Goal: Task Accomplishment & Management: Complete application form

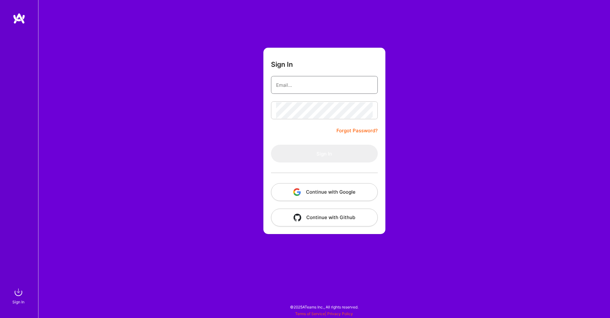
type input "[EMAIL_ADDRESS][DOMAIN_NAME]"
click at [324, 154] on button "Sign In" at bounding box center [324, 154] width 107 height 18
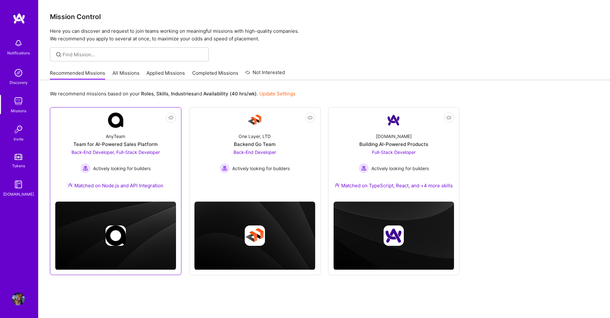
click at [113, 141] on div "Team for AI-Powered Sales Platform" at bounding box center [115, 144] width 84 height 7
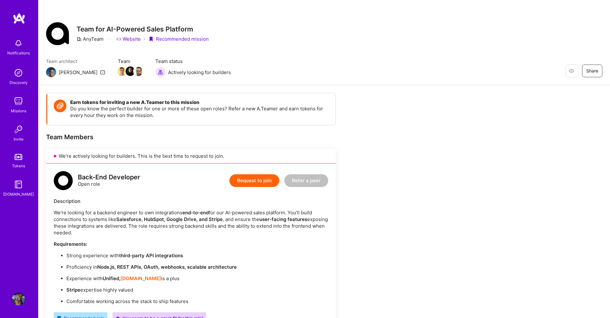
click at [257, 178] on button "Request to join" at bounding box center [255, 180] width 50 height 13
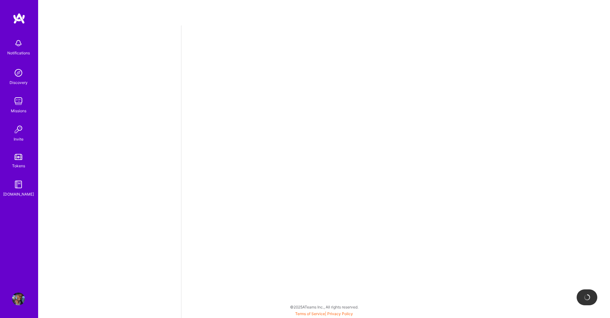
select select "US"
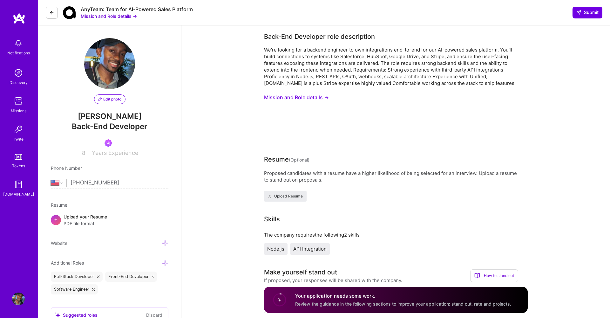
click at [315, 97] on button "Mission and Role details →" at bounding box center [296, 98] width 65 height 12
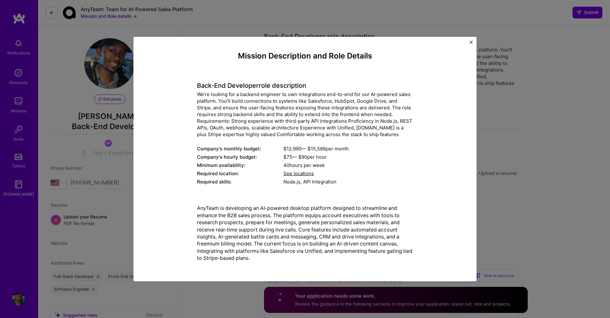
click at [295, 174] on span "See locations" at bounding box center [299, 173] width 31 height 6
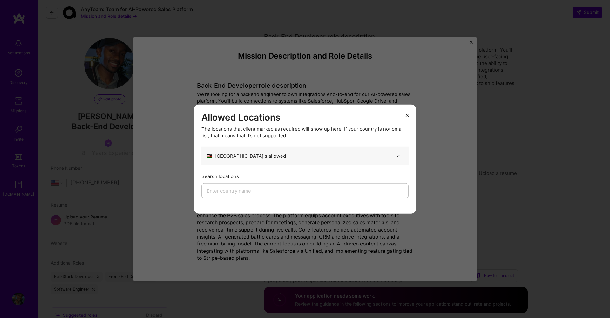
click at [408, 115] on icon "modal" at bounding box center [408, 115] width 4 height 4
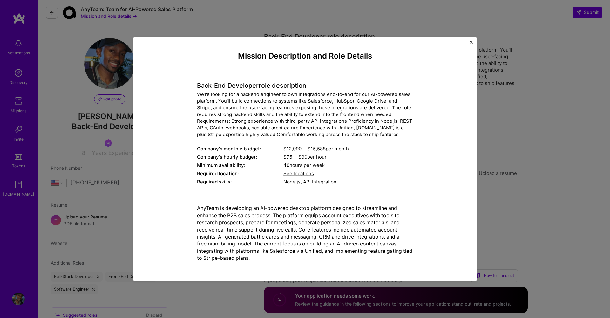
click at [471, 43] on img "Close" at bounding box center [471, 42] width 3 height 3
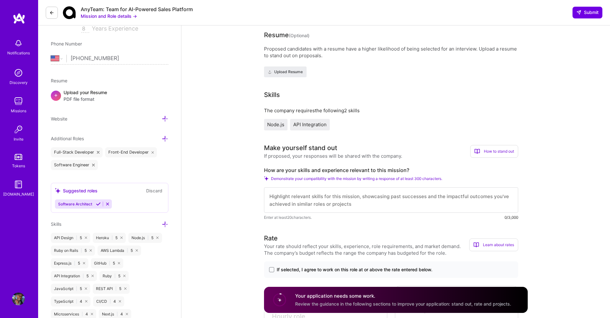
scroll to position [155, 0]
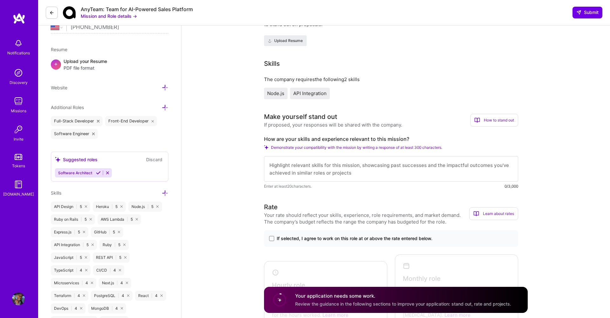
click at [315, 168] on textarea at bounding box center [391, 168] width 254 height 25
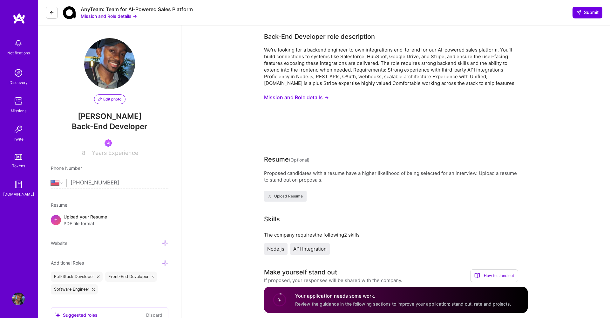
scroll to position [0, 0]
click at [316, 97] on button "Mission and Role details →" at bounding box center [296, 98] width 65 height 12
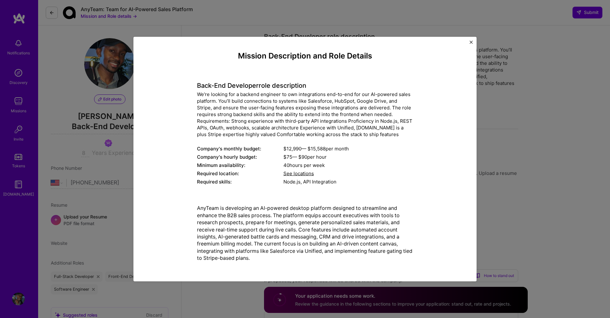
scroll to position [0, 0]
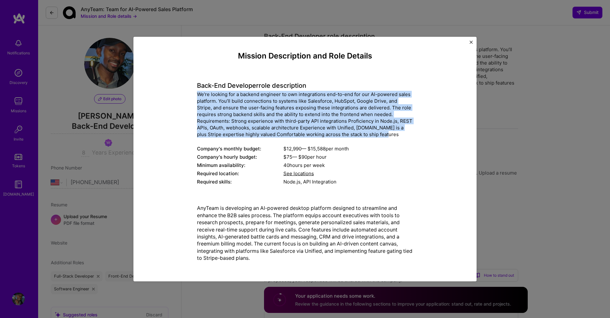
drag, startPoint x: 364, startPoint y: 134, endPoint x: 193, endPoint y: 97, distance: 175.6
click at [193, 97] on div "Mission Description and Role Details Back-End Developer role description We’re …" at bounding box center [305, 159] width 314 height 215
copy div "We’re looking for a backend engineer to own integrations end-to-end for our AI-…"
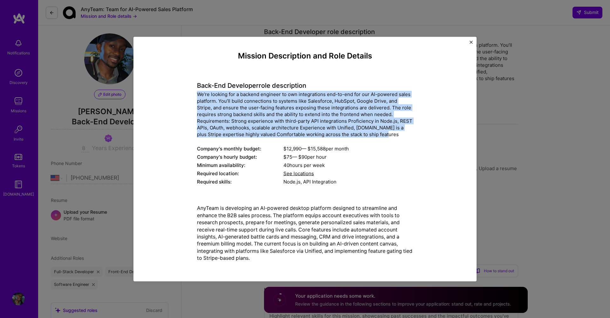
scroll to position [5, 0]
click at [471, 43] on img "Close" at bounding box center [471, 42] width 3 height 3
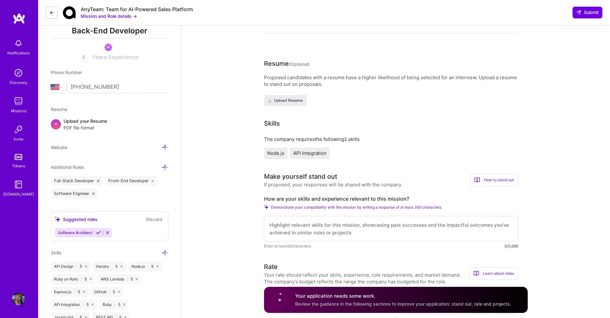
scroll to position [108, 0]
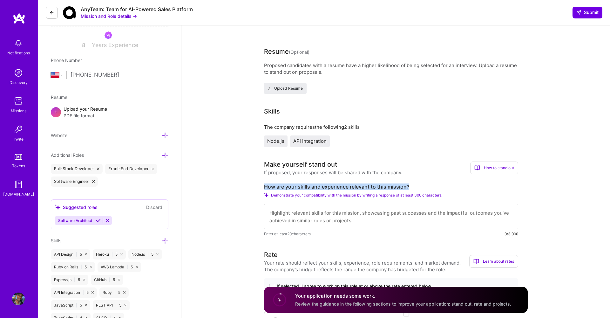
drag, startPoint x: 264, startPoint y: 186, endPoint x: 410, endPoint y: 186, distance: 145.9
click at [410, 186] on label "How are your skills and experience relevant to this mission?" at bounding box center [391, 186] width 254 height 7
copy label "How are your skills and experience relevant to this mission?"
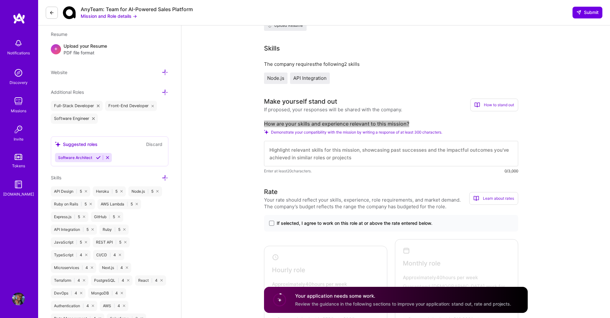
scroll to position [182, 0]
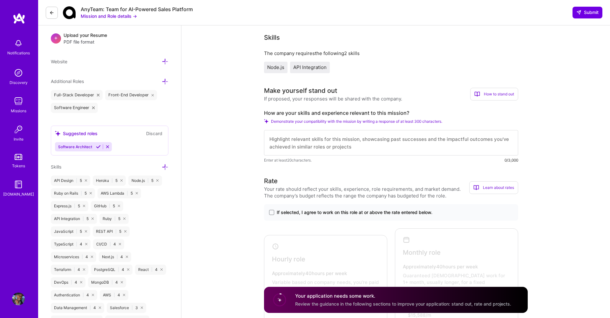
click at [322, 146] on textarea at bounding box center [391, 142] width 254 height 25
paste textarea "L ipsum d sitame consectetu ad elitsed doeiusmodte inci utla 4 etdol ma aliqu-e…"
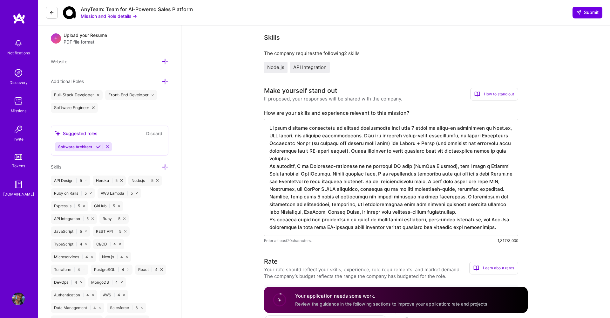
click at [371, 144] on textarea at bounding box center [391, 177] width 254 height 117
click at [365, 143] on textarea at bounding box center [391, 177] width 254 height 117
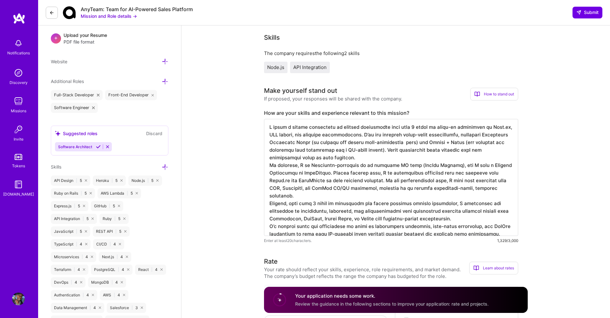
scroll to position [1, 0]
drag, startPoint x: 375, startPoint y: 151, endPoint x: 381, endPoint y: 175, distance: 25.3
click at [376, 152] on textarea at bounding box center [391, 177] width 254 height 117
paste textarea "and most recently, a Google RCS integration for large-scale bulk messaging over…"
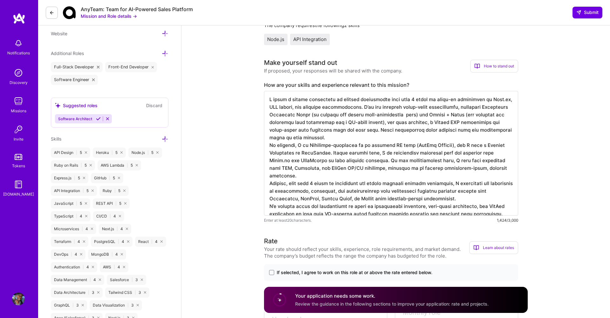
scroll to position [210, 0]
click at [505, 204] on textarea at bounding box center [391, 152] width 254 height 125
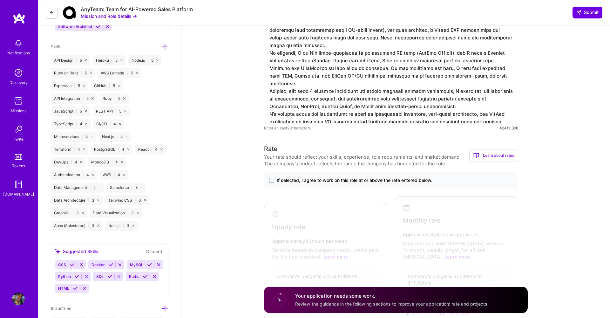
scroll to position [310, 0]
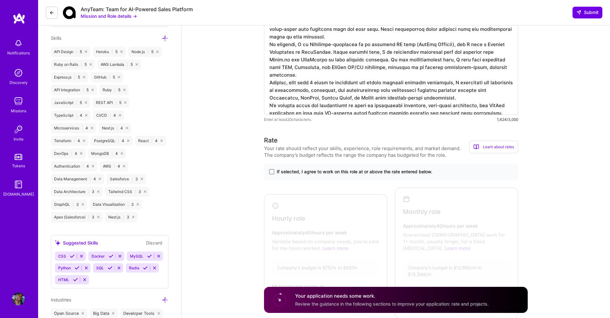
type textarea "L ipsum d sitame consectetu ad elitsed doeiusmodte inci utla 3 etdol ma aliqu-e…"
click at [271, 171] on span at bounding box center [271, 171] width 5 height 5
click at [0, 0] on input "If selected, I agree to work on this role at or above the rate entered below." at bounding box center [0, 0] width 0 height 0
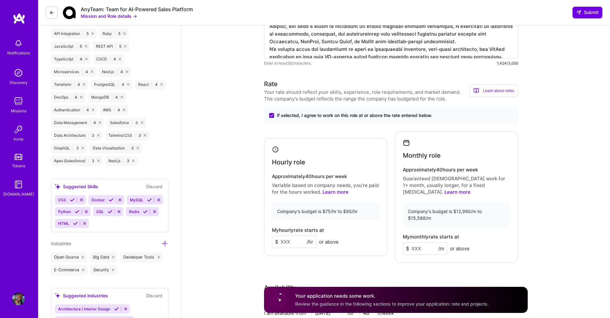
scroll to position [370, 0]
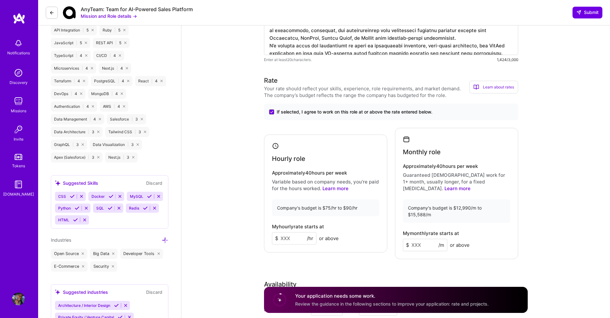
click at [421, 239] on input at bounding box center [425, 245] width 45 height 12
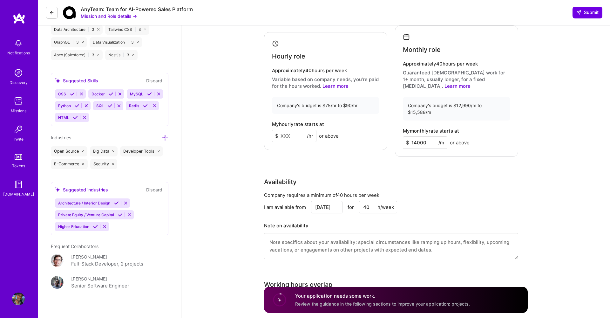
scroll to position [491, 0]
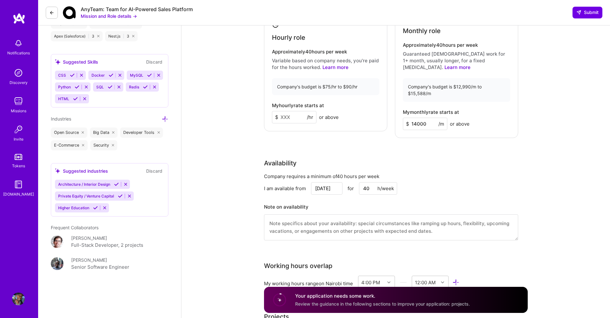
type input "14000"
click at [327, 182] on input "[DATE]" at bounding box center [326, 188] width 31 height 12
click at [306, 158] on div "1" at bounding box center [304, 157] width 9 height 9
type input "[DATE]"
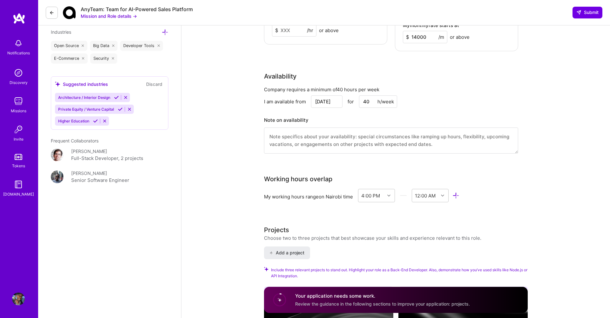
scroll to position [586, 0]
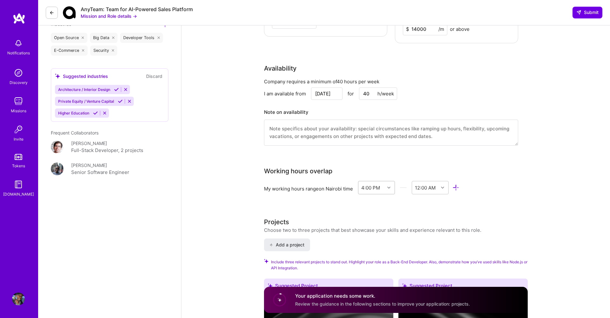
click at [390, 186] on icon at bounding box center [389, 187] width 3 height 3
click at [370, 215] on div "3:00 PM" at bounding box center [376, 221] width 37 height 12
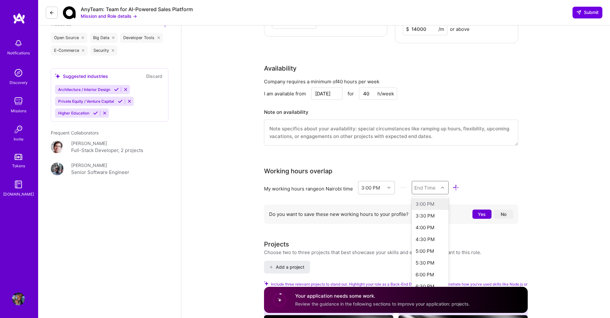
scroll to position [586, 0]
click at [440, 183] on div at bounding box center [444, 187] width 10 height 8
click at [430, 234] on div "10:00 PM" at bounding box center [430, 240] width 37 height 12
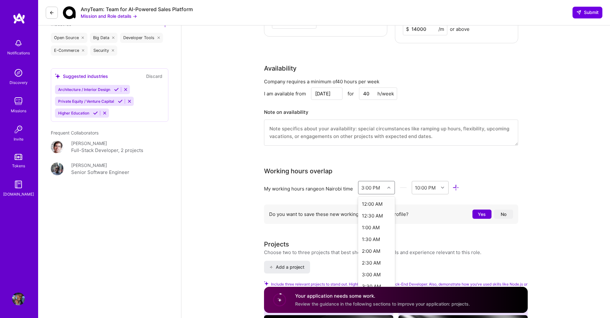
click at [391, 186] on icon at bounding box center [389, 187] width 3 height 3
click at [375, 251] on div "2:00 PM" at bounding box center [376, 257] width 37 height 12
click at [442, 183] on div at bounding box center [444, 187] width 10 height 8
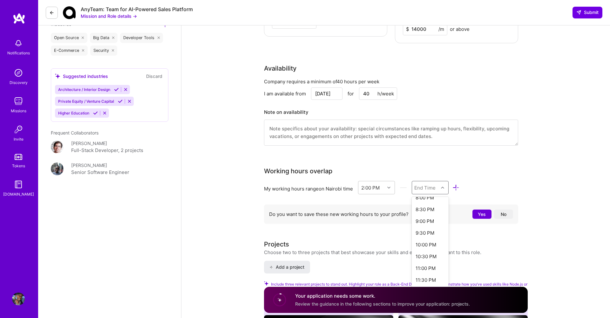
scroll to position [151, 0]
click at [423, 236] on div "10:00 PM" at bounding box center [430, 242] width 37 height 12
click at [504, 210] on button "No" at bounding box center [503, 214] width 19 height 9
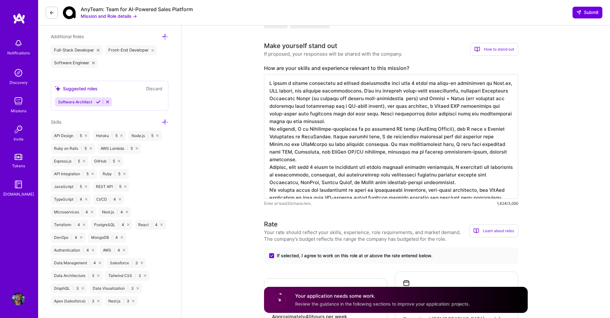
scroll to position [0, 0]
click at [507, 153] on textarea at bounding box center [391, 136] width 254 height 125
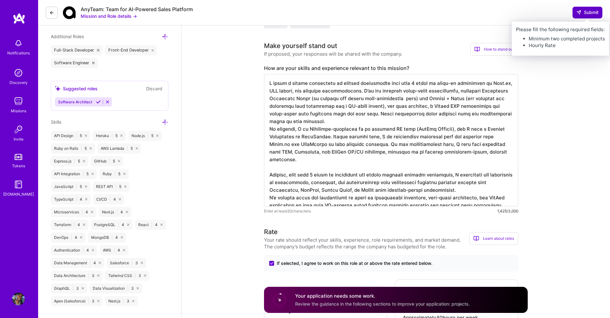
type textarea "L ipsum d sitame consectetu ad elitsed doeiusmodte inci utla 7 etdol ma aliqu-e…"
click at [584, 12] on span "Submit" at bounding box center [588, 12] width 22 height 6
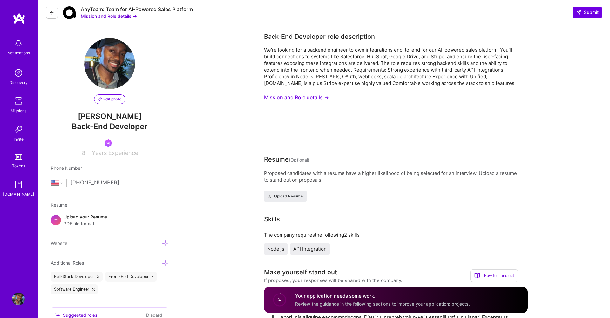
click at [273, 251] on span "Node.js" at bounding box center [275, 249] width 17 height 6
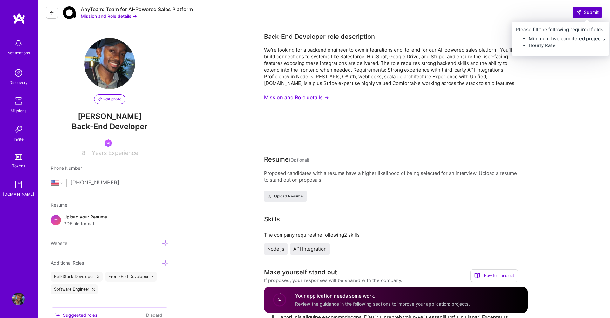
click at [585, 14] on span "Submit" at bounding box center [588, 12] width 22 height 6
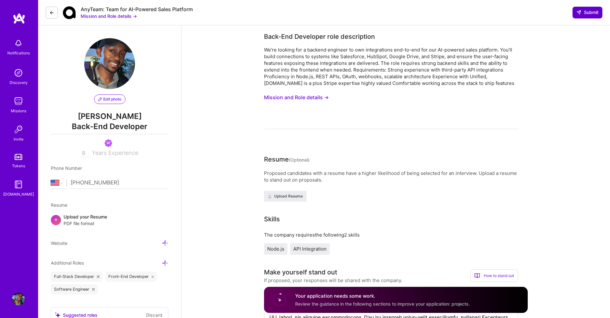
click at [585, 14] on span "Submit" at bounding box center [588, 12] width 22 height 6
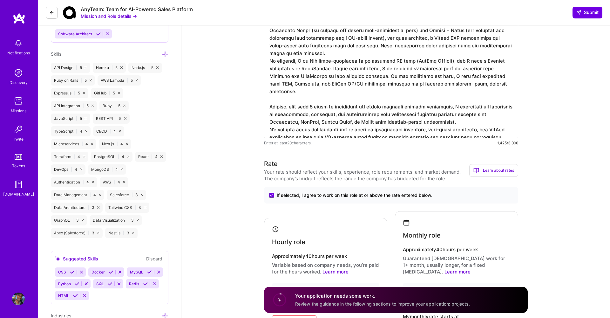
scroll to position [441, 0]
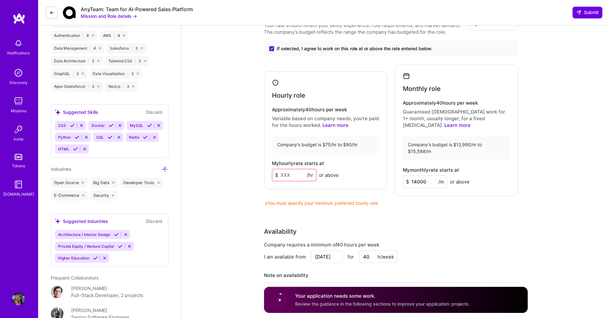
click at [291, 171] on input at bounding box center [294, 175] width 45 height 12
click at [439, 85] on h4 "Monthly role" at bounding box center [422, 89] width 38 height 8
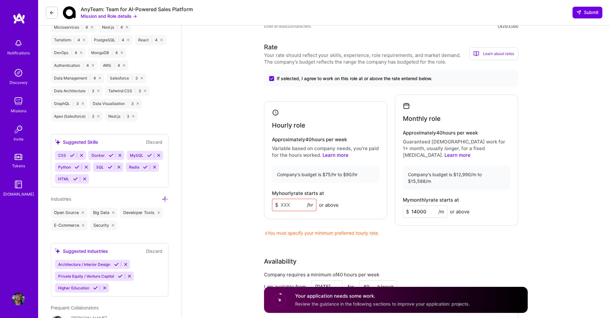
scroll to position [409, 0]
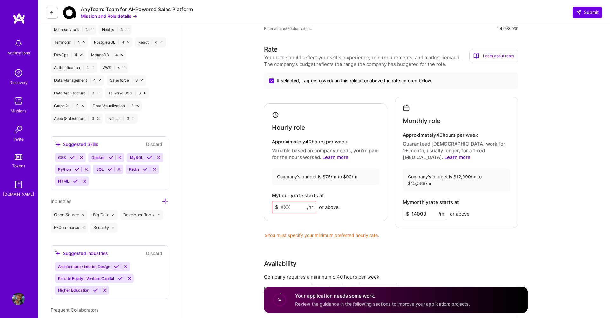
click at [290, 201] on input at bounding box center [294, 207] width 45 height 12
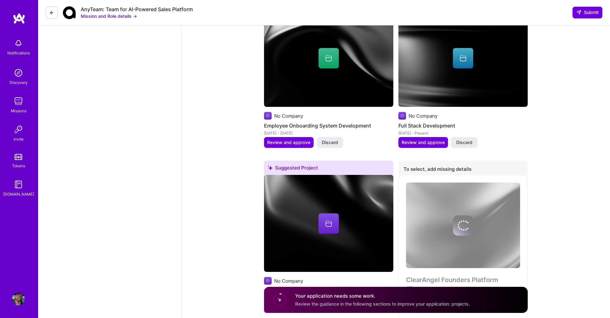
scroll to position [1083, 0]
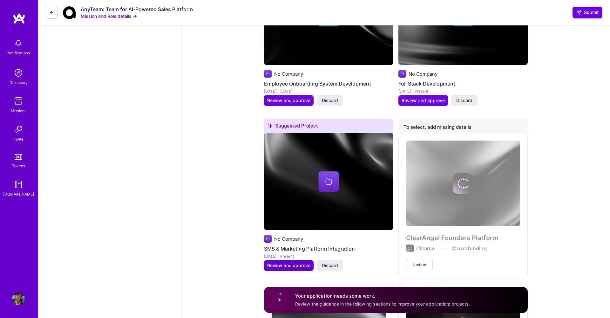
type input "85"
click at [288, 262] on span "Review and approve" at bounding box center [288, 265] width 43 height 6
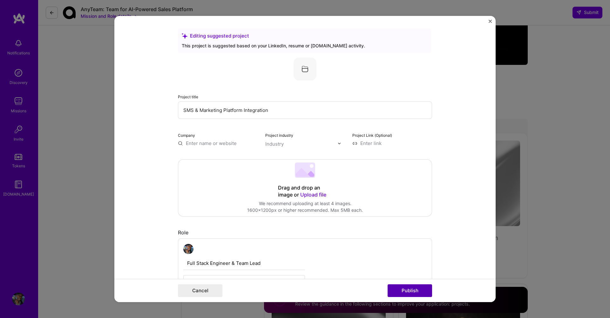
click at [407, 289] on button "Publish" at bounding box center [410, 290] width 45 height 13
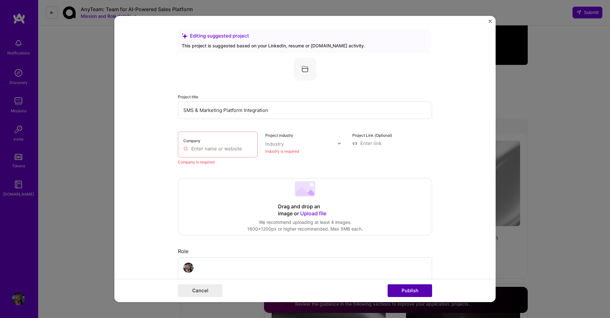
scroll to position [42, 0]
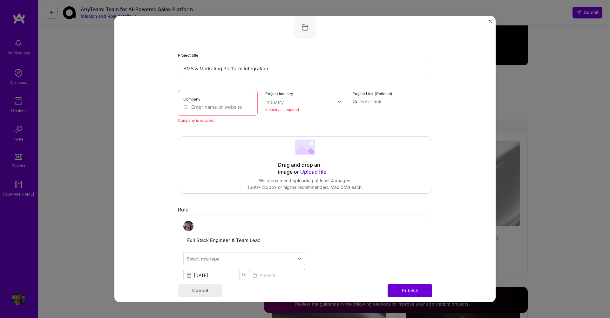
click at [198, 107] on input "text" at bounding box center [217, 107] width 69 height 7
click at [490, 22] on img "Close" at bounding box center [490, 21] width 3 height 3
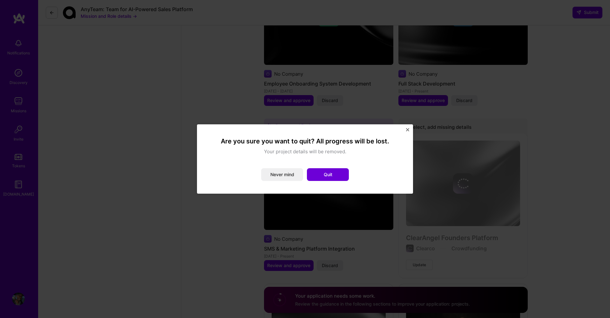
click at [405, 127] on div "Are you sure you want to quit? All progress will be lost. Your project details …" at bounding box center [305, 158] width 216 height 69
click at [409, 129] on img "Close" at bounding box center [407, 129] width 3 height 3
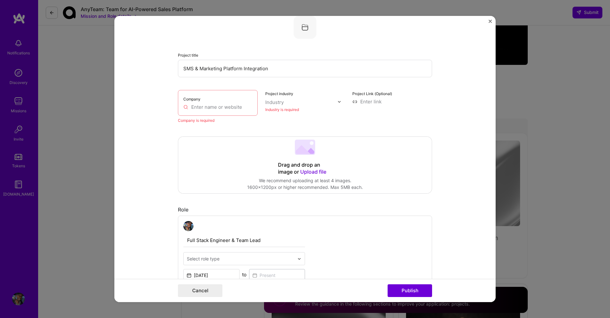
click at [491, 22] on img "Close" at bounding box center [490, 21] width 3 height 3
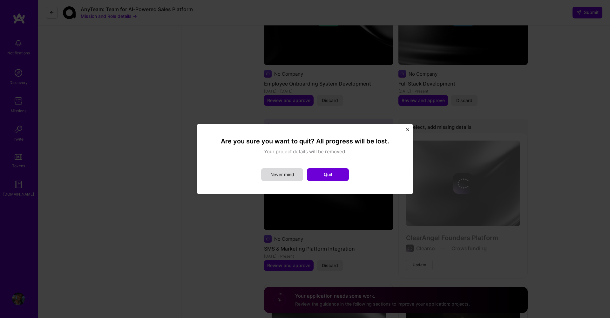
click at [282, 174] on button "Never mind" at bounding box center [282, 174] width 42 height 13
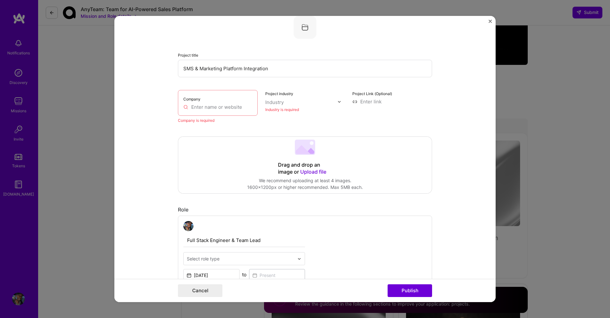
click at [491, 23] on button "Close" at bounding box center [490, 23] width 3 height 7
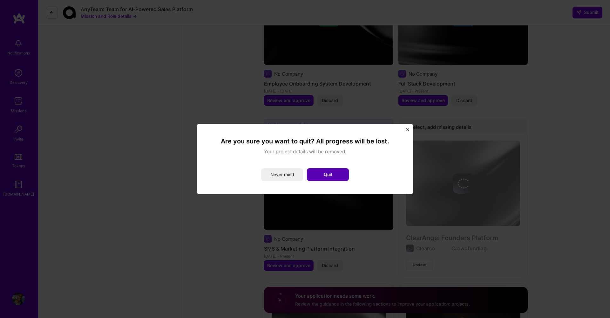
click at [332, 175] on button "Quit" at bounding box center [328, 174] width 42 height 13
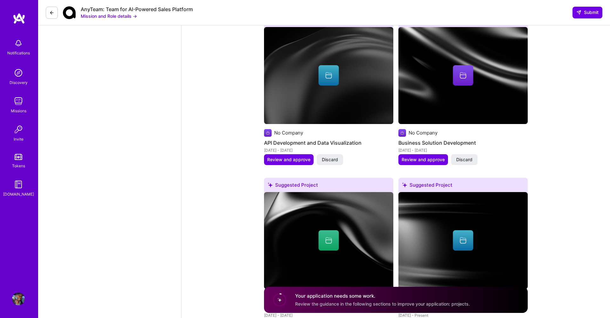
scroll to position [858, 0]
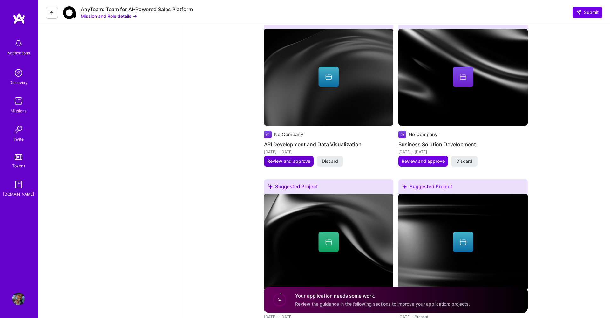
click at [297, 158] on span "Review and approve" at bounding box center [288, 161] width 43 height 6
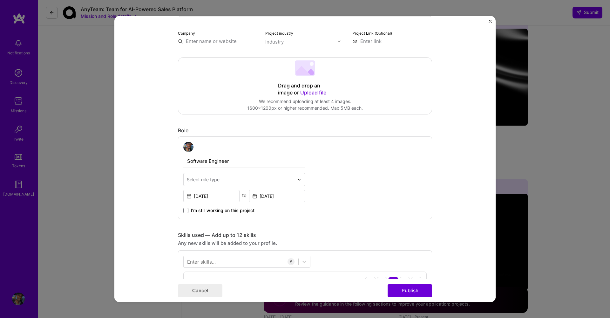
scroll to position [77, 0]
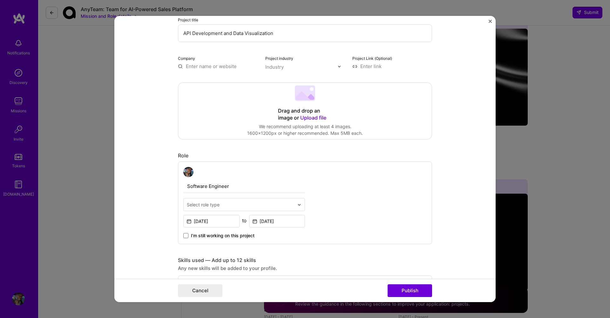
click at [265, 205] on input "text" at bounding box center [240, 204] width 107 height 7
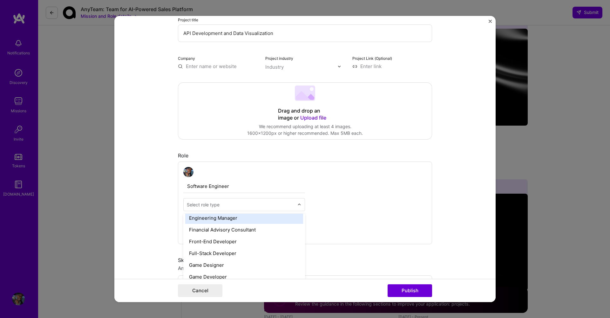
scroll to position [347, 0]
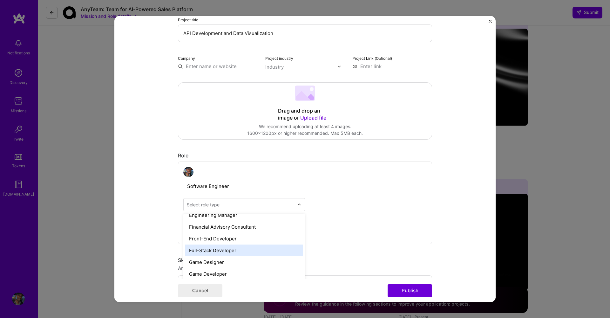
click at [223, 248] on div "Full-Stack Developer" at bounding box center [244, 250] width 118 height 12
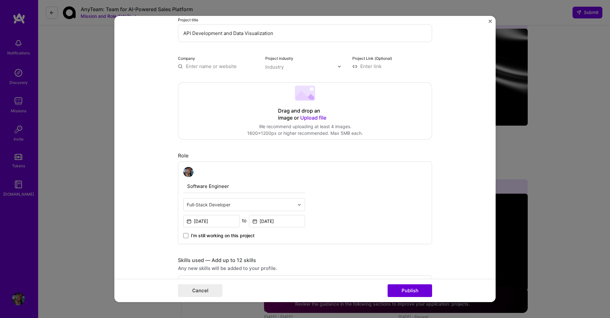
click at [492, 22] on img "Close" at bounding box center [490, 21] width 3 height 3
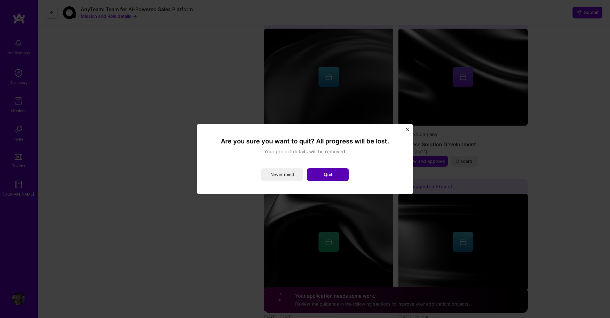
click at [330, 171] on button "Quit" at bounding box center [328, 174] width 42 height 13
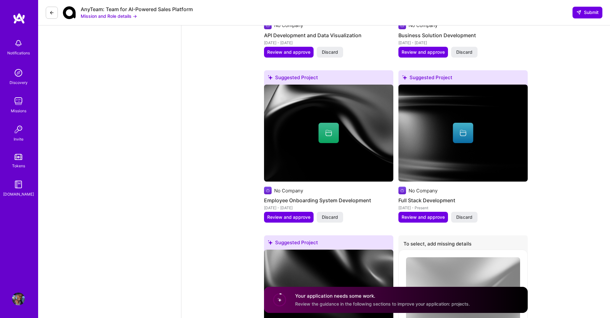
scroll to position [969, 0]
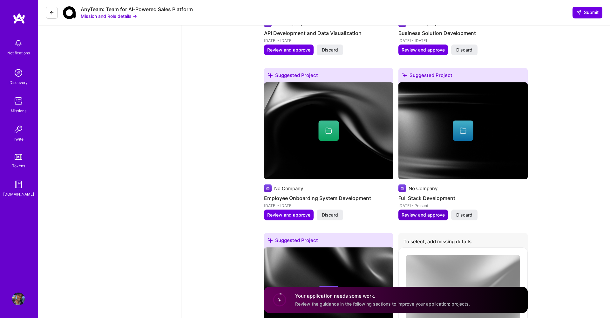
click at [420, 212] on span "Review and approve" at bounding box center [423, 215] width 43 height 6
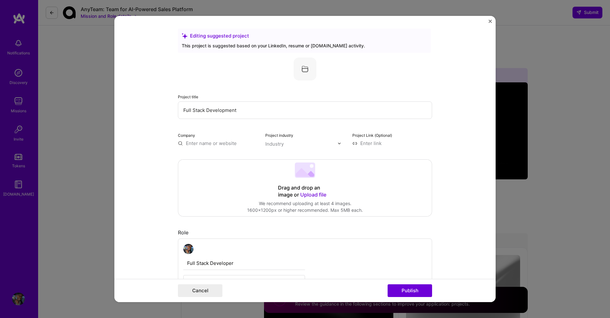
scroll to position [0, 0]
click at [205, 160] on span "[DOMAIN_NAME]" at bounding box center [212, 162] width 31 height 5
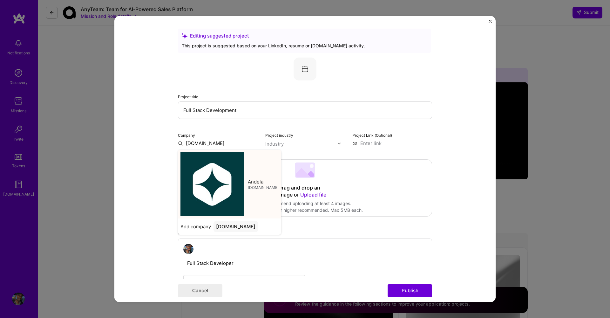
type input "Andela"
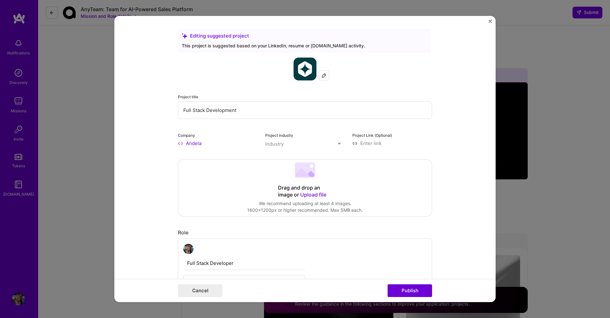
click at [306, 146] on input "text" at bounding box center [301, 144] width 72 height 7
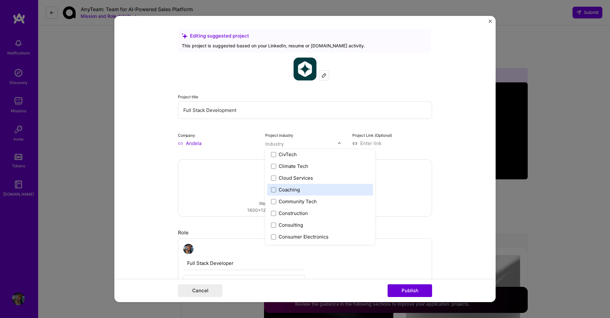
scroll to position [359, 0]
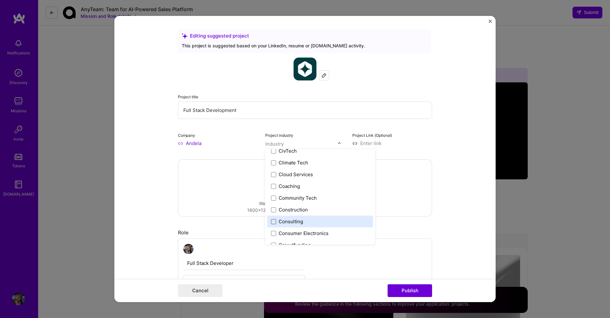
click at [274, 222] on span at bounding box center [273, 221] width 5 height 5
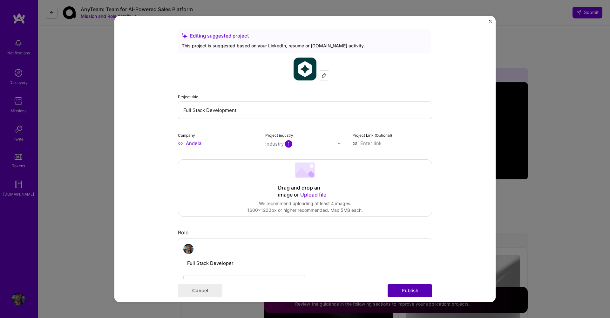
click at [408, 291] on button "Publish" at bounding box center [410, 290] width 45 height 13
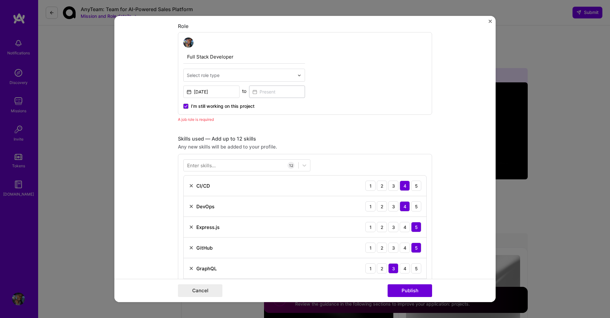
scroll to position [204, 0]
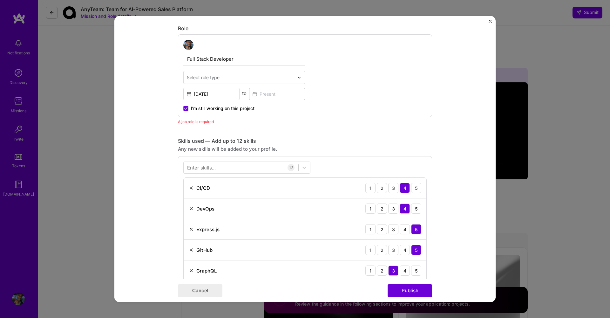
click at [203, 77] on div "Select role type" at bounding box center [203, 77] width 33 height 7
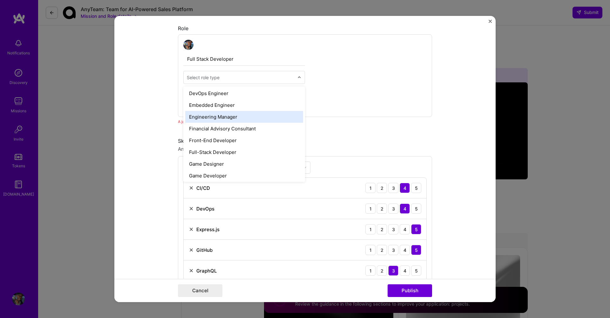
scroll to position [319, 0]
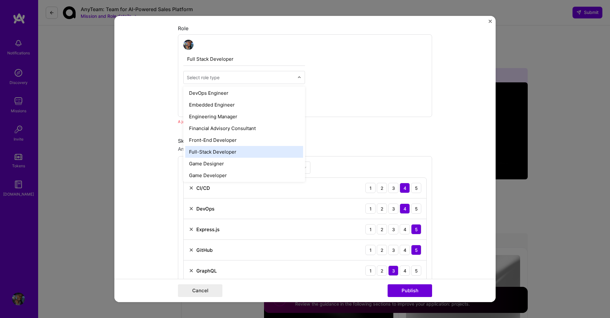
click at [214, 149] on div "Full-Stack Developer" at bounding box center [244, 152] width 118 height 12
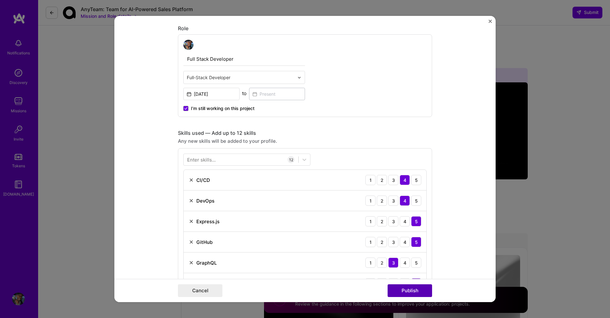
click at [416, 291] on button "Publish" at bounding box center [410, 290] width 45 height 13
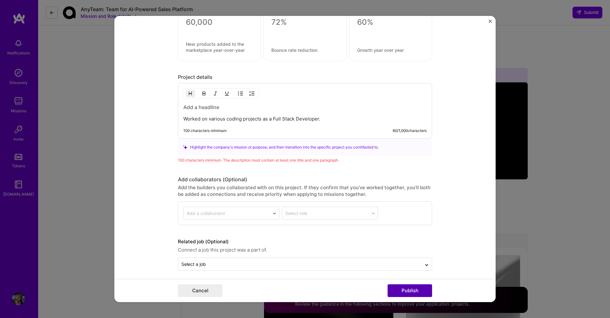
scroll to position [732, 0]
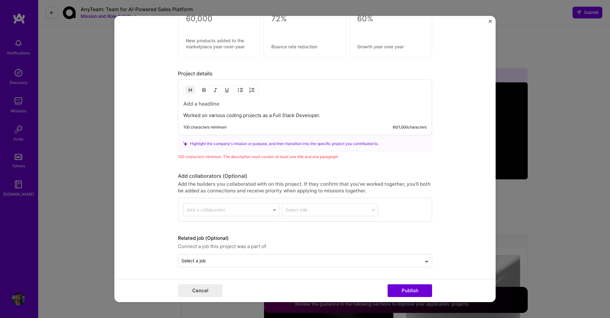
click at [247, 114] on p "Worked on various coding projects as a Full Stack Developer." at bounding box center [305, 115] width 244 height 6
click at [227, 112] on p "Worked on various coding projects as a Full Stack Developer." at bounding box center [305, 115] width 244 height 6
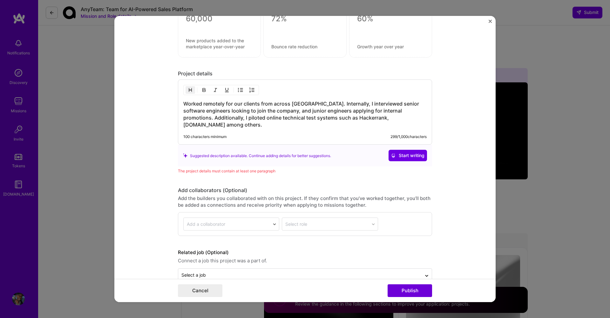
click at [234, 125] on h3 "Worked remotely for our clients from across [GEOGRAPHIC_DATA]. Internally, I in…" at bounding box center [305, 114] width 244 height 28
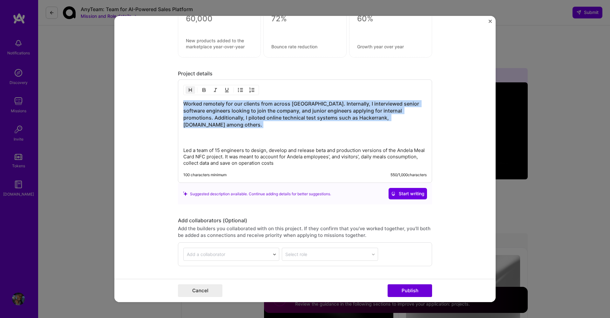
drag, startPoint x: 233, startPoint y: 132, endPoint x: 174, endPoint y: 103, distance: 66.4
click at [174, 103] on form "Editing suggested project This project is suggested based on your LinkedIn, res…" at bounding box center [305, 159] width 382 height 286
click at [203, 90] on img "button" at bounding box center [204, 89] width 5 height 5
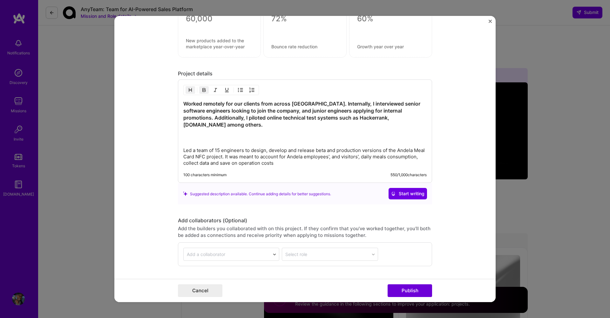
click at [203, 90] on img "button" at bounding box center [204, 89] width 5 height 5
click at [294, 162] on p "Led a team of 15 engineers to design, develop and release beta and production v…" at bounding box center [305, 156] width 244 height 19
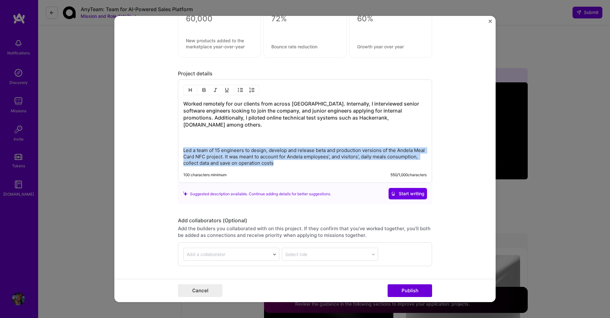
drag, startPoint x: 328, startPoint y: 163, endPoint x: 178, endPoint y: 151, distance: 150.2
click at [178, 151] on div "Worked remotely for our clients from across [GEOGRAPHIC_DATA]. Internally, I in…" at bounding box center [305, 130] width 254 height 103
click at [204, 89] on img "button" at bounding box center [204, 89] width 5 height 5
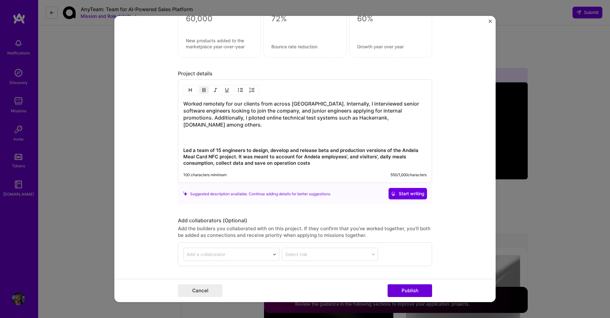
click at [229, 131] on h3 "Worked remotely for our clients from across [GEOGRAPHIC_DATA]. Internally, I in…" at bounding box center [305, 121] width 244 height 42
drag, startPoint x: 323, startPoint y: 166, endPoint x: 185, endPoint y: 147, distance: 139.6
click at [185, 147] on div "Worked remotely for our clients from across [GEOGRAPHIC_DATA]. Internally, I in…" at bounding box center [305, 130] width 254 height 103
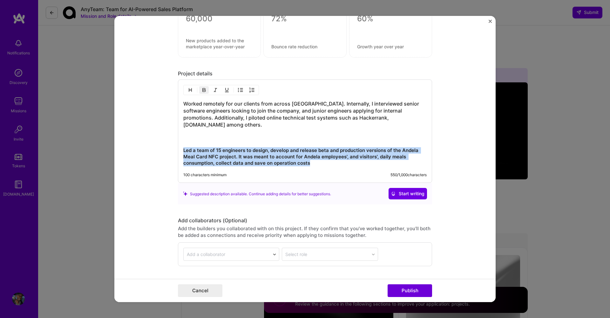
drag, startPoint x: 313, startPoint y: 163, endPoint x: 179, endPoint y: 148, distance: 135.6
click at [179, 148] on div "Worked remotely for our clients from across [GEOGRAPHIC_DATA]. Internally, I in…" at bounding box center [305, 130] width 254 height 103
click at [204, 90] on img "button" at bounding box center [204, 89] width 5 height 5
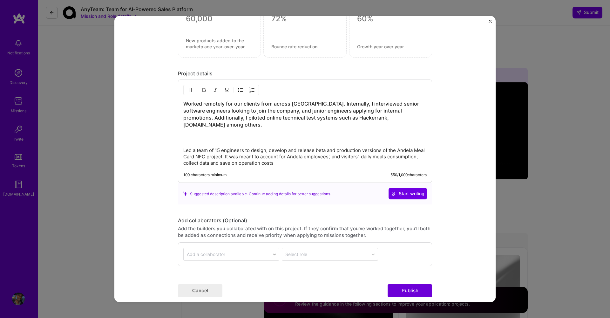
click at [204, 140] on h3 "Worked remotely for our clients from across [GEOGRAPHIC_DATA]. Internally, I in…" at bounding box center [305, 121] width 244 height 42
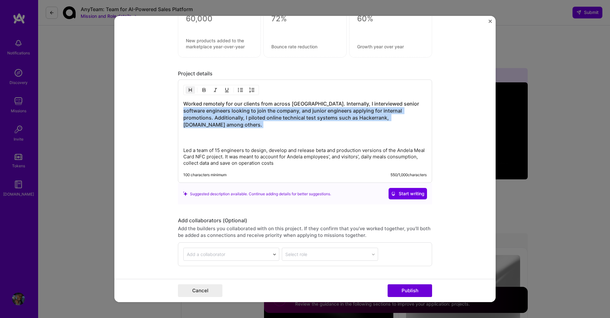
drag, startPoint x: 222, startPoint y: 128, endPoint x: 160, endPoint y: 107, distance: 65.0
click at [160, 107] on form "Editing suggested project This project is suggested based on your LinkedIn, res…" at bounding box center [305, 159] width 382 height 286
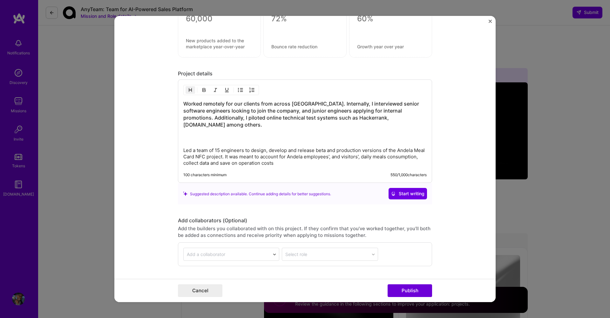
click at [195, 106] on h3 "Worked remotely for our clients from across [GEOGRAPHIC_DATA]. Internally, I in…" at bounding box center [305, 121] width 244 height 42
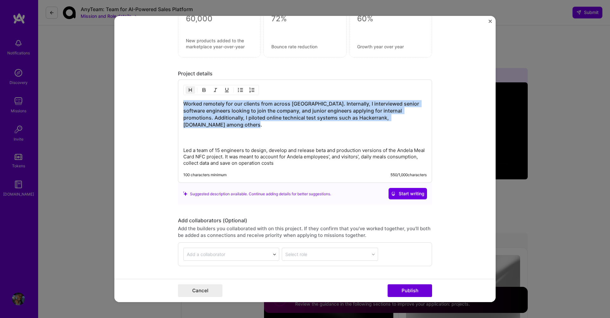
drag, startPoint x: 223, startPoint y: 127, endPoint x: 176, endPoint y: 101, distance: 54.2
click at [176, 101] on form "Editing suggested project This project is suggested based on your LinkedIn, res…" at bounding box center [305, 159] width 382 height 286
click at [190, 90] on img "button" at bounding box center [190, 89] width 5 height 5
drag, startPoint x: 228, startPoint y: 127, endPoint x: 179, endPoint y: 103, distance: 54.7
click at [179, 103] on div "Worked remotely for our clients from across [GEOGRAPHIC_DATA]. Internally, I in…" at bounding box center [305, 130] width 254 height 103
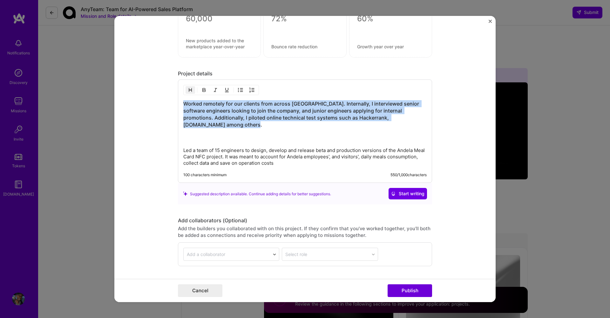
click at [189, 89] on img "button" at bounding box center [190, 89] width 5 height 5
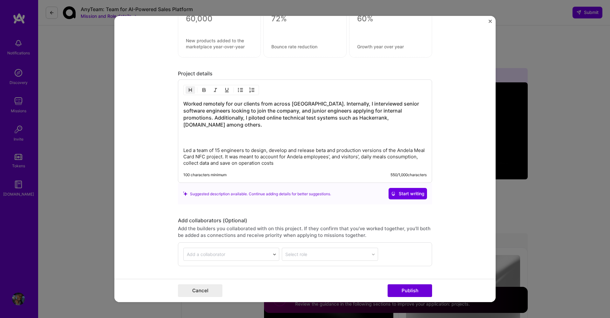
click at [191, 89] on img "button" at bounding box center [190, 89] width 5 height 5
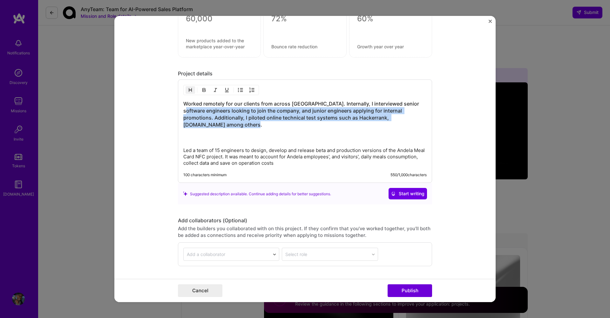
drag, startPoint x: 226, startPoint y: 127, endPoint x: 203, endPoint y: 142, distance: 27.5
click at [185, 110] on h3 "Worked remotely for our clients from across [GEOGRAPHIC_DATA]. Internally, I in…" at bounding box center [305, 121] width 244 height 42
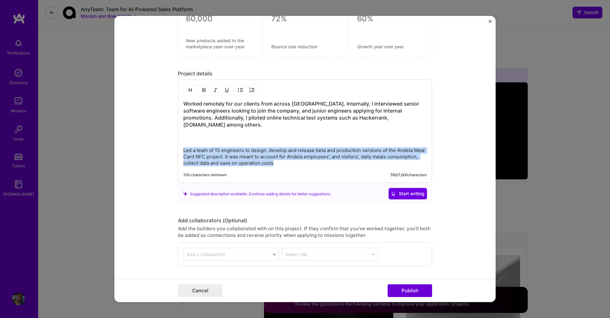
drag, startPoint x: 318, startPoint y: 165, endPoint x: 177, endPoint y: 144, distance: 143.0
click at [177, 144] on form "Editing suggested project This project is suggested based on your LinkedIn, res…" at bounding box center [305, 159] width 382 height 286
click at [189, 90] on img "button" at bounding box center [190, 89] width 5 height 5
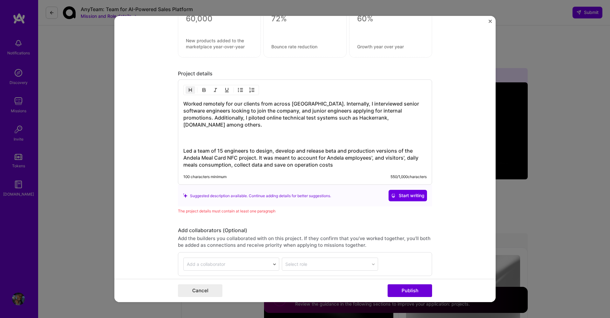
click at [212, 130] on h3 "Worked remotely for our clients from across [GEOGRAPHIC_DATA]. Internally, I in…" at bounding box center [305, 121] width 244 height 42
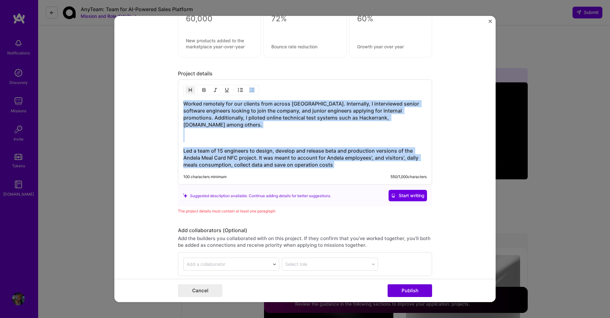
drag, startPoint x: 340, startPoint y: 168, endPoint x: 172, endPoint y: 108, distance: 177.6
click at [172, 108] on form "Editing suggested project This project is suggested based on your LinkedIn, res…" at bounding box center [305, 159] width 382 height 286
click at [190, 90] on img "button" at bounding box center [190, 89] width 5 height 5
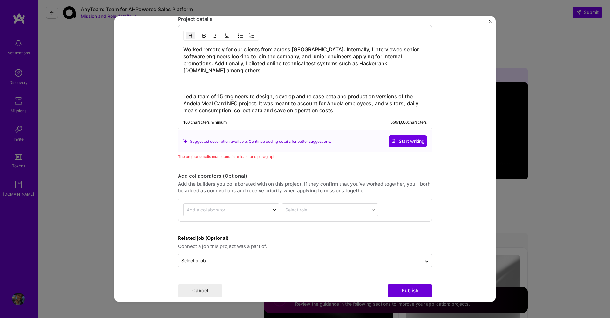
scroll to position [786, 0]
click at [411, 290] on button "Publish" at bounding box center [410, 290] width 45 height 13
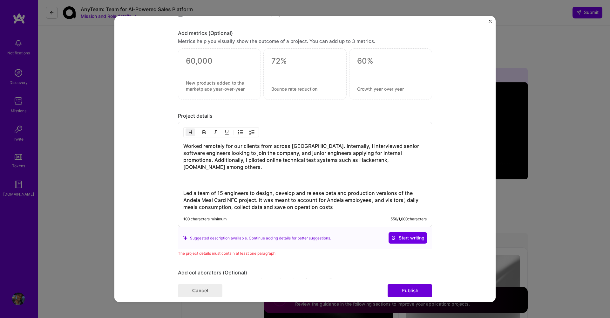
scroll to position [667, 0]
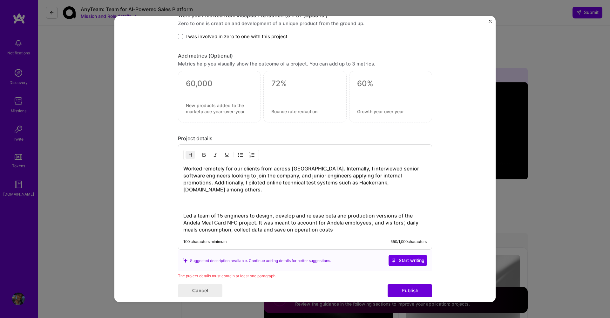
click at [184, 216] on h3 "Led a team of 15 engineers to design, develop and release beta and production v…" at bounding box center [305, 222] width 244 height 21
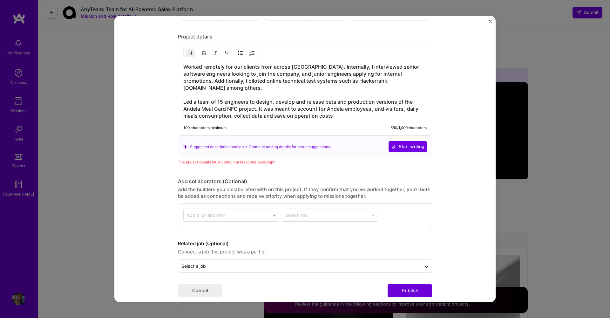
scroll to position [774, 0]
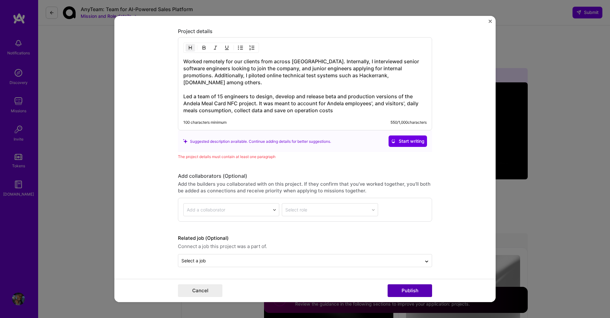
click at [407, 290] on button "Publish" at bounding box center [410, 290] width 45 height 13
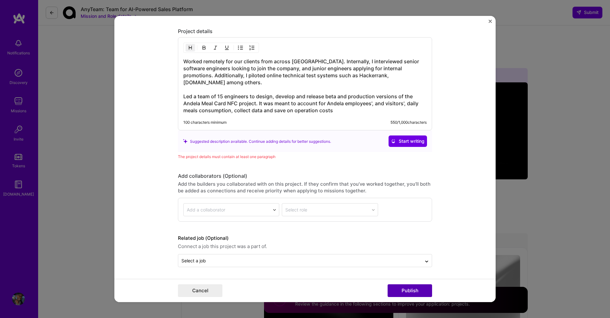
click at [407, 288] on button "Publish" at bounding box center [410, 290] width 45 height 13
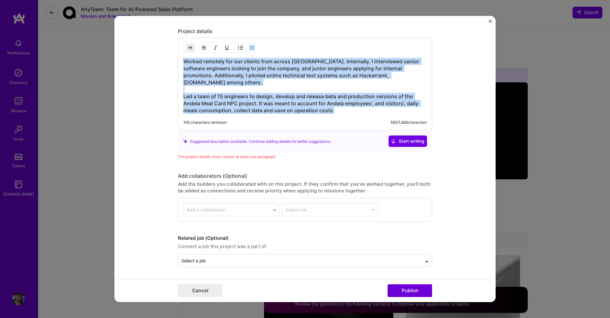
drag, startPoint x: 349, startPoint y: 114, endPoint x: 184, endPoint y: 58, distance: 174.6
click at [183, 56] on div "Worked remotely for our clients from across [GEOGRAPHIC_DATA]. Internally, I in…" at bounding box center [305, 83] width 254 height 93
click at [301, 105] on h3 "Worked remotely for our clients from across [GEOGRAPHIC_DATA]. Internally, I in…" at bounding box center [305, 86] width 244 height 56
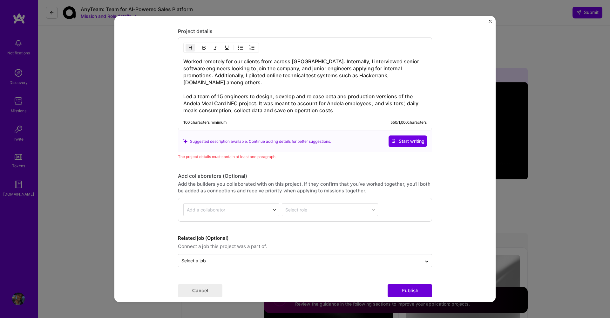
click at [301, 105] on h3 "Worked remotely for our clients from across [GEOGRAPHIC_DATA]. Internally, I in…" at bounding box center [305, 86] width 244 height 56
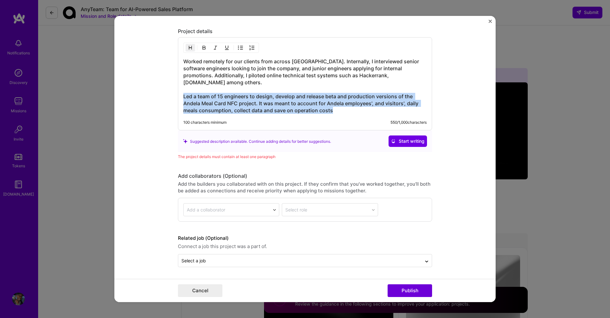
click at [301, 105] on h3 "Worked remotely for our clients from across [GEOGRAPHIC_DATA]. Internally, I in…" at bounding box center [305, 86] width 244 height 56
copy h3 "Led a team of 15 engineers to design, develop and release beta and production v…"
click at [202, 290] on button "Cancel" at bounding box center [200, 290] width 45 height 13
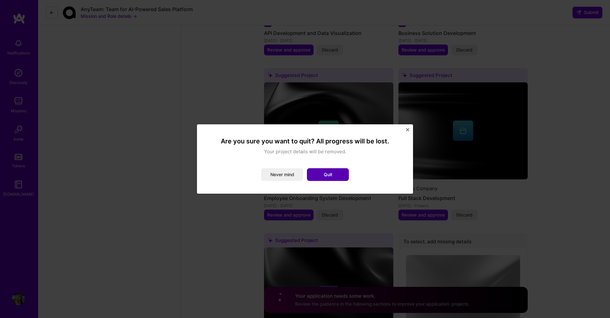
click at [324, 175] on button "Quit" at bounding box center [328, 174] width 42 height 13
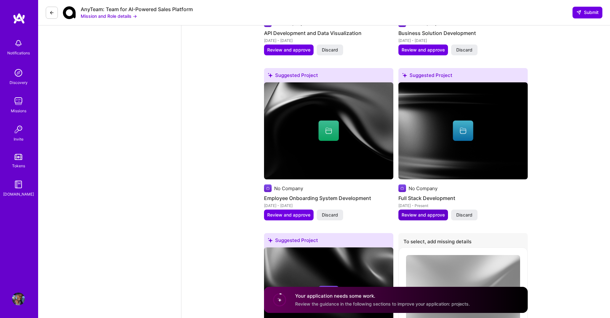
click at [425, 212] on span "Review and approve" at bounding box center [423, 215] width 43 height 6
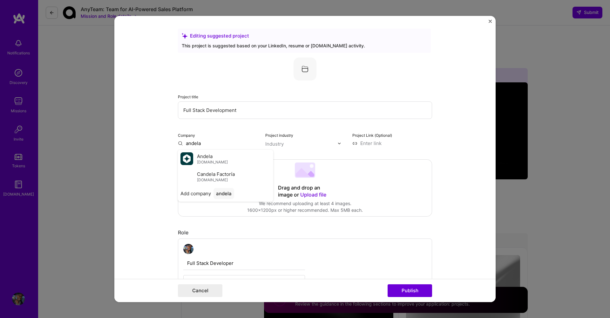
drag, startPoint x: 210, startPoint y: 158, endPoint x: 286, endPoint y: 145, distance: 76.8
click at [210, 158] on span "Andela" at bounding box center [205, 156] width 16 height 7
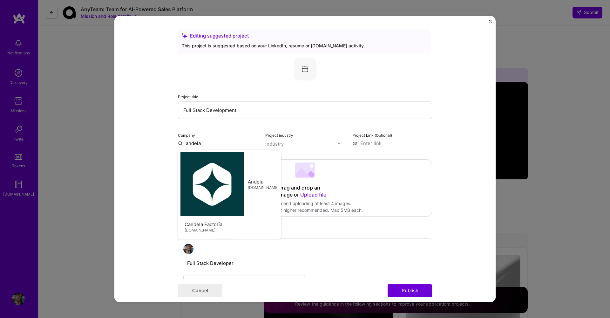
type input "Andela"
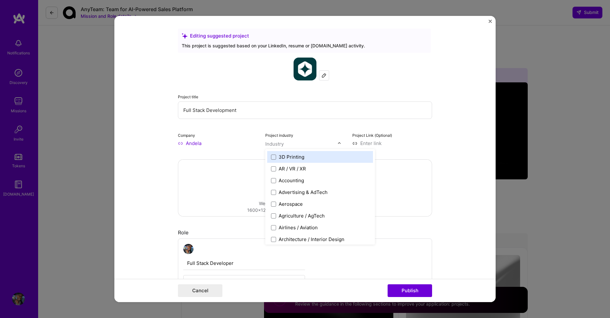
click at [287, 144] on input "text" at bounding box center [301, 144] width 72 height 7
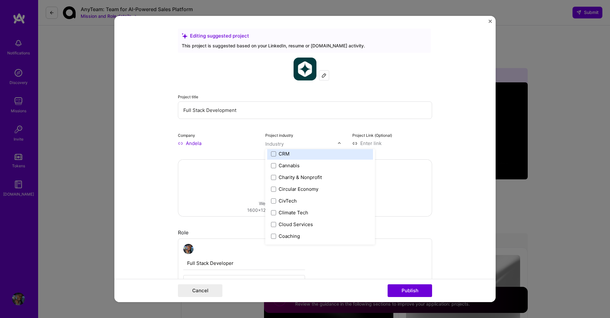
scroll to position [346, 0]
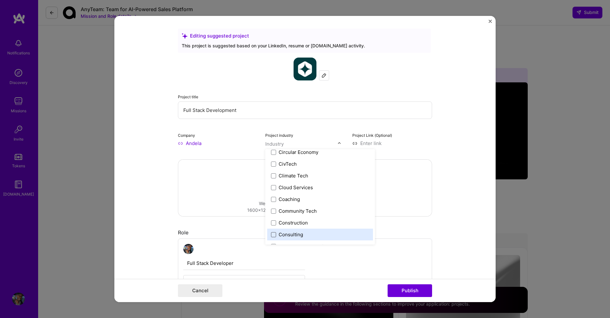
click at [273, 232] on span at bounding box center [273, 234] width 5 height 5
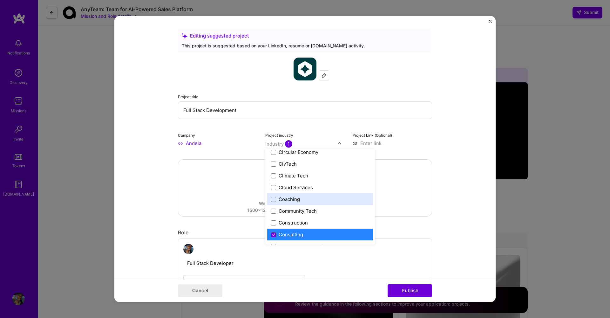
click at [218, 182] on div "Drag and drop an image or Upload file Upload file We recommend uploading at lea…" at bounding box center [305, 188] width 254 height 57
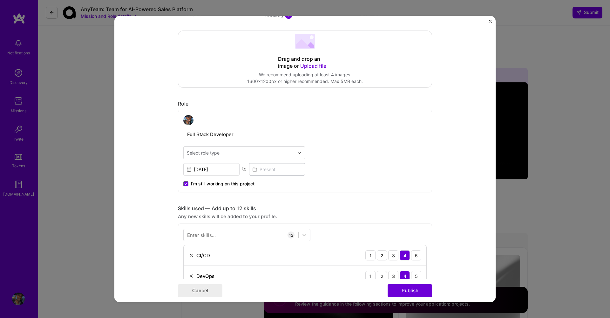
scroll to position [130, 0]
click at [298, 153] on img at bounding box center [300, 151] width 4 height 4
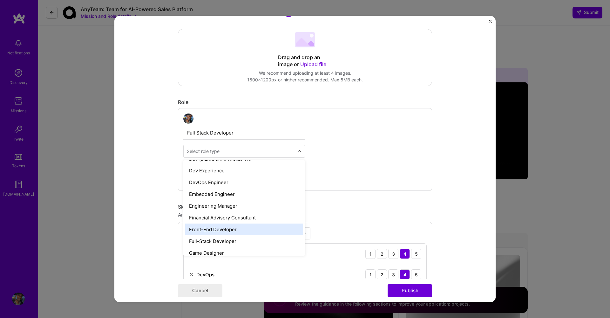
scroll to position [304, 0]
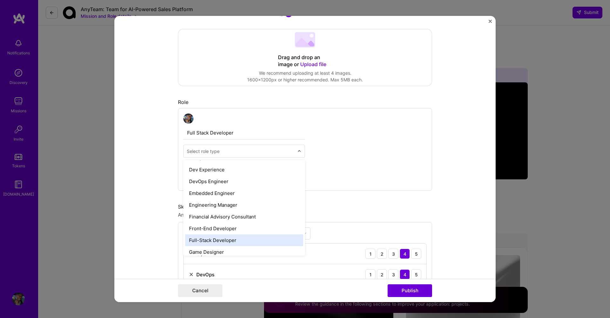
click at [222, 242] on div "Full-Stack Developer" at bounding box center [244, 240] width 118 height 12
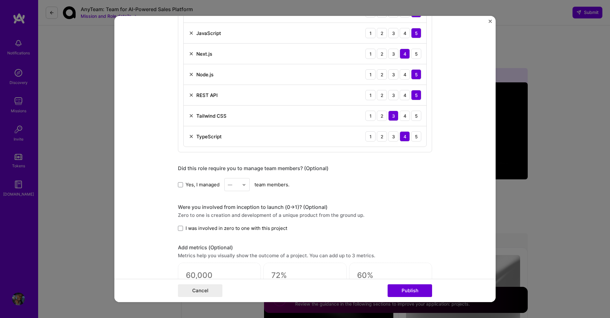
scroll to position [485, 0]
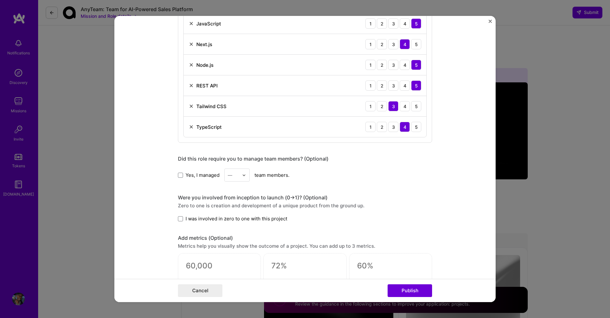
click at [237, 175] on input "text" at bounding box center [233, 175] width 11 height 7
click at [235, 203] on div "15" at bounding box center [237, 201] width 22 height 12
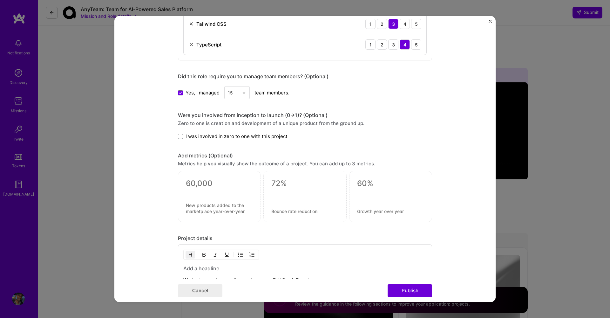
scroll to position [577, 0]
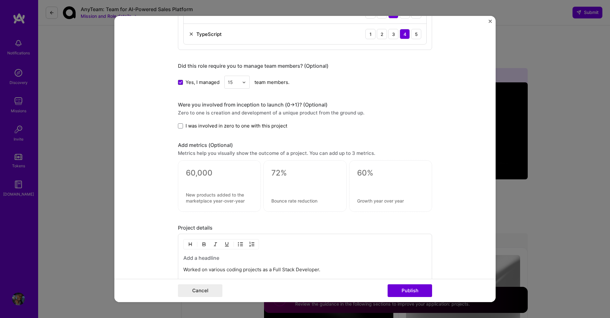
click at [223, 270] on p "Worked on various coding projects as a Full Stack Developer." at bounding box center [305, 269] width 244 height 6
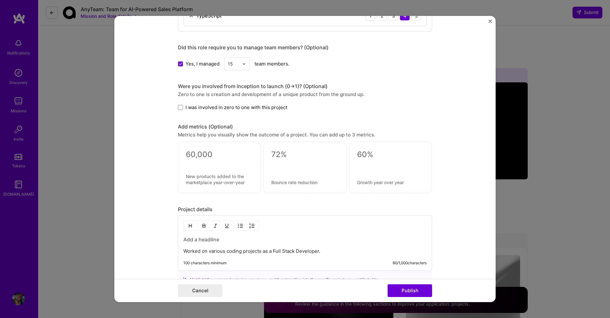
scroll to position [597, 0]
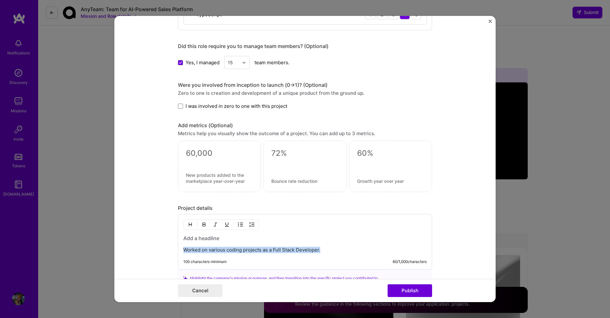
drag, startPoint x: 335, startPoint y: 249, endPoint x: 180, endPoint y: 248, distance: 155.5
click at [180, 248] on div "Worked on various coding projects as a Full Stack Developer. 100 characters min…" at bounding box center [305, 242] width 254 height 56
click at [190, 239] on h3 at bounding box center [305, 238] width 244 height 7
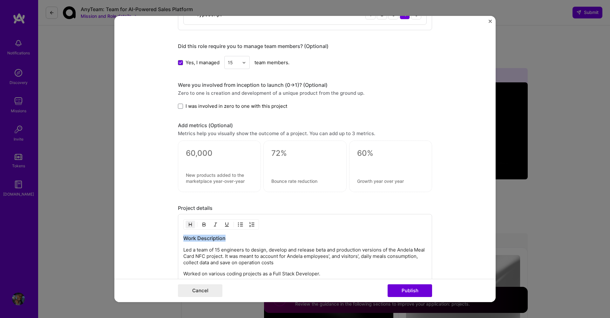
drag, startPoint x: 228, startPoint y: 239, endPoint x: 178, endPoint y: 239, distance: 49.6
click at [178, 239] on div "Work Description Led a team of 15 engineers to design, develop and release beta…" at bounding box center [305, 253] width 254 height 79
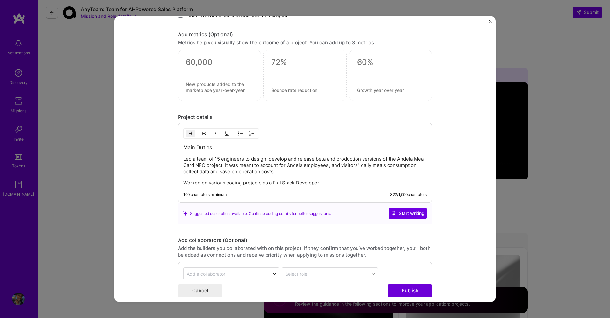
scroll to position [691, 0]
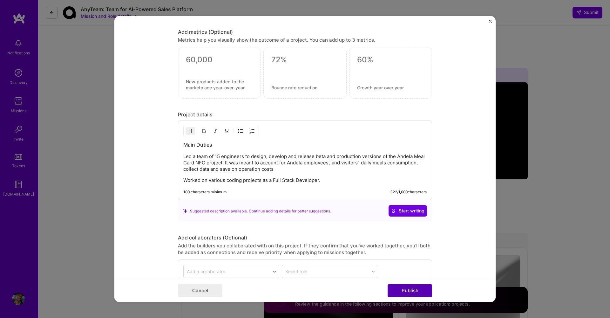
click at [411, 289] on button "Publish" at bounding box center [410, 290] width 45 height 13
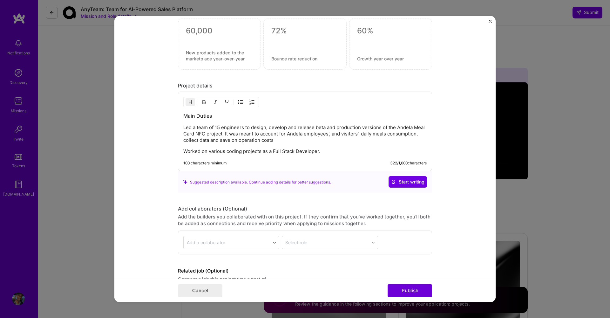
click at [491, 21] on img "Close" at bounding box center [490, 21] width 3 height 3
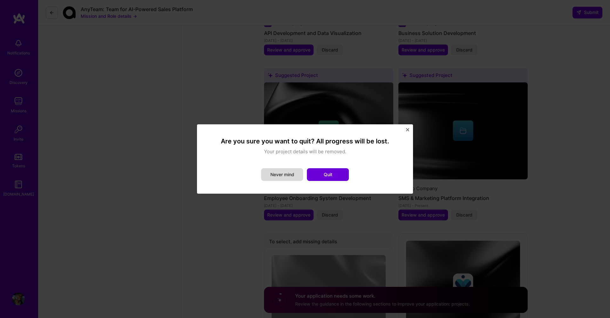
click at [285, 176] on button "Never mind" at bounding box center [282, 174] width 42 height 13
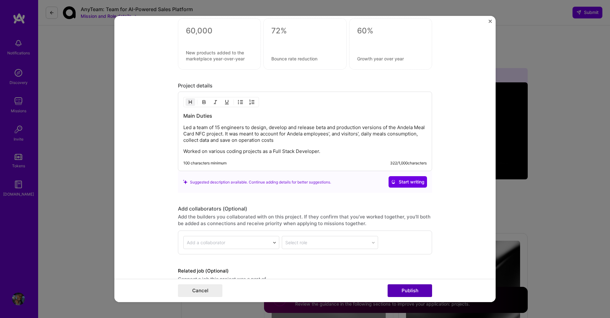
click at [408, 289] on button "Publish" at bounding box center [410, 290] width 45 height 13
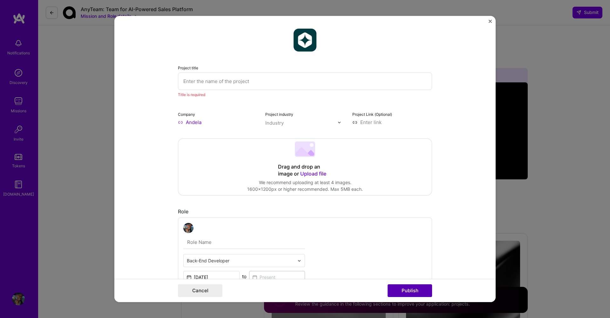
scroll to position [13, 0]
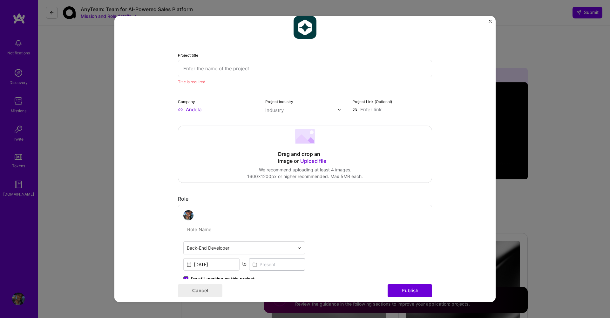
click at [213, 67] on input "text" at bounding box center [305, 68] width 254 height 17
click at [427, 70] on input "text" at bounding box center [305, 68] width 254 height 17
click at [426, 68] on input "text" at bounding box center [305, 68] width 254 height 17
click at [226, 71] on input "text" at bounding box center [305, 68] width 254 height 17
click at [216, 69] on input "text" at bounding box center [305, 68] width 254 height 17
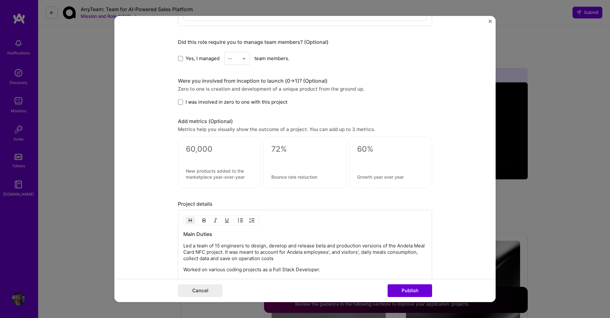
scroll to position [588, 0]
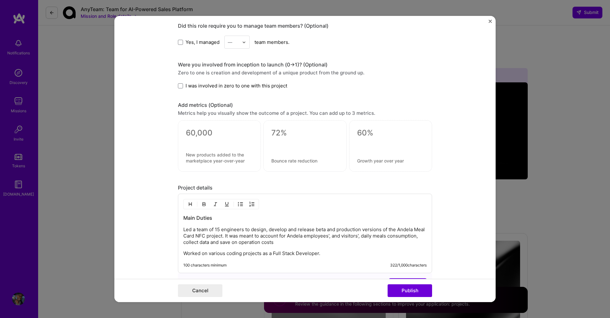
click at [286, 255] on p "Worked on various coding projects as a Full Stack Developer." at bounding box center [305, 253] width 244 height 6
drag, startPoint x: 328, startPoint y: 255, endPoint x: 174, endPoint y: 253, distance: 154.2
click at [174, 253] on form "Project title Full-stac Company Andela Project industry Industry Project Link (…" at bounding box center [305, 159] width 382 height 286
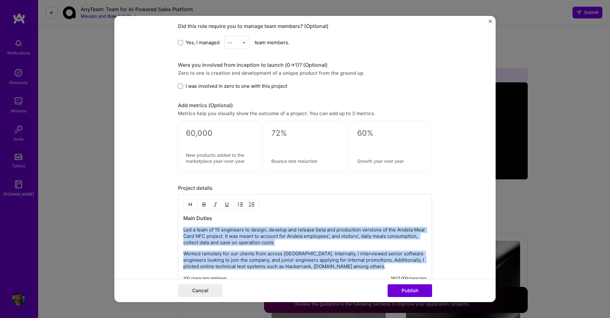
drag, startPoint x: 391, startPoint y: 268, endPoint x: 182, endPoint y: 230, distance: 212.0
click at [182, 230] on div "Main Duties Led a team of 15 engineers to design, develop and release beta and …" at bounding box center [305, 240] width 254 height 92
copy div "Led a team of 15 engineers to design, develop and release beta and production v…"
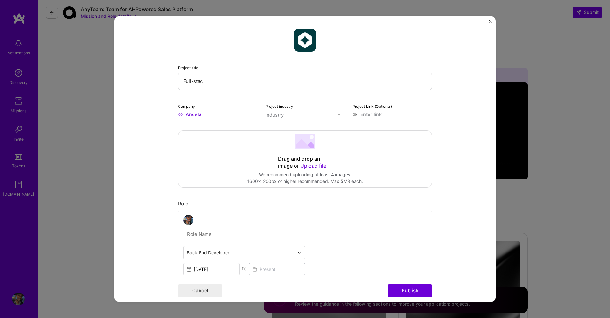
scroll to position [0, 0]
click at [213, 83] on input "Full-stac" at bounding box center [305, 80] width 254 height 17
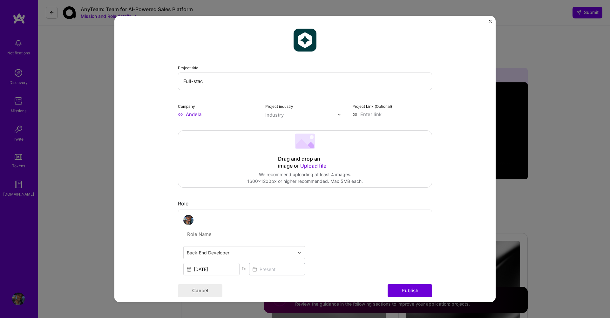
paste input "Engineering Team Lead – [PERSON_NAME] Card NFC Project & Global Technical Asses…"
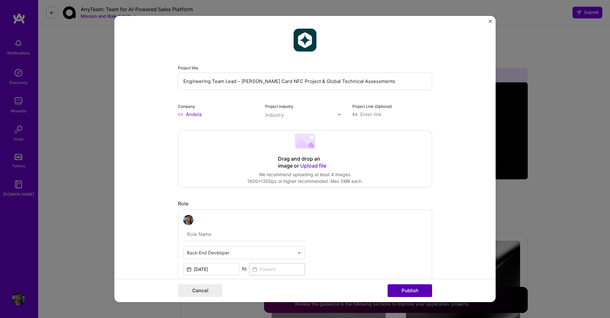
type input "Engineering Team Lead – [PERSON_NAME] Card NFC Project & Global Technical Asses…"
click at [408, 292] on button "Publish" at bounding box center [410, 290] width 45 height 13
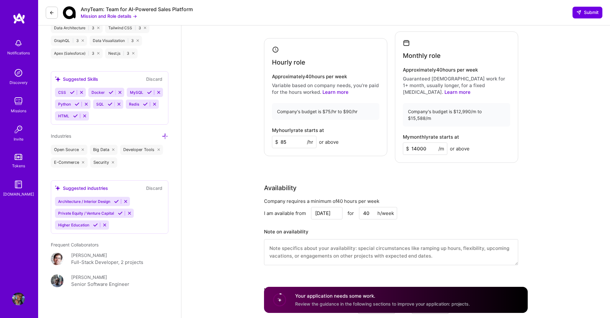
scroll to position [473, 0]
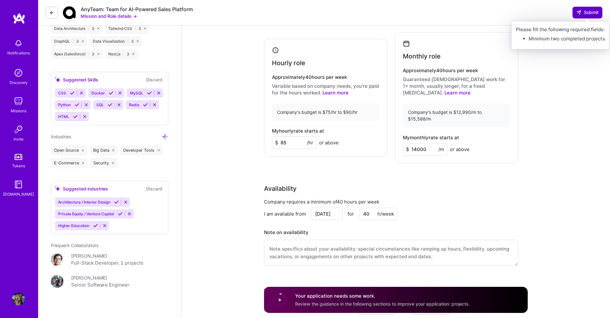
click at [588, 12] on span "Submit" at bounding box center [588, 12] width 22 height 6
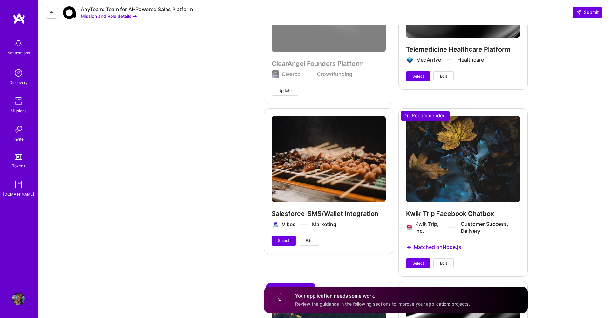
scroll to position [1290, 0]
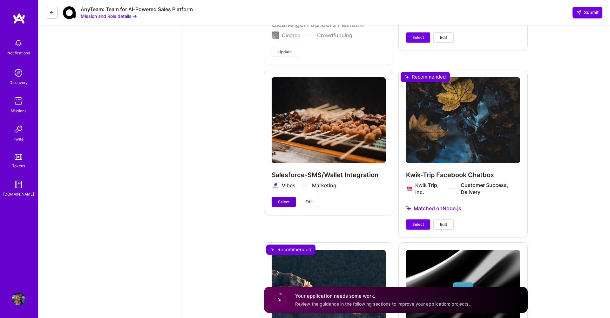
click at [284, 199] on span "Select" at bounding box center [283, 202] width 11 height 6
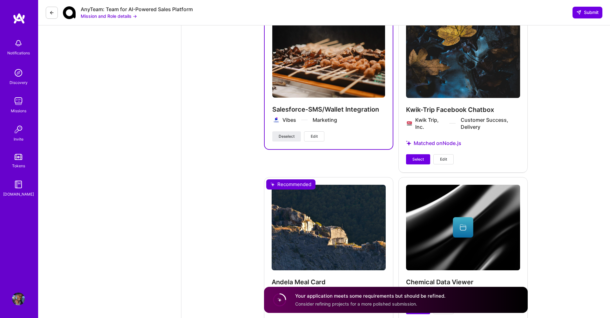
scroll to position [1331, 0]
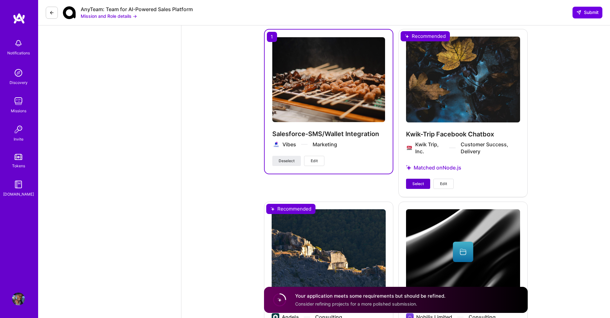
click at [421, 181] on span "Select" at bounding box center [418, 184] width 11 height 6
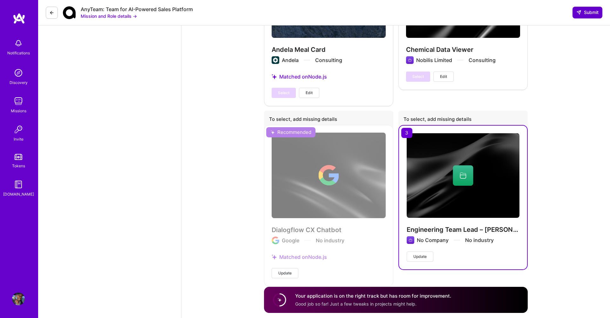
scroll to position [1588, 0]
click at [586, 13] on span "Submit" at bounding box center [588, 12] width 22 height 6
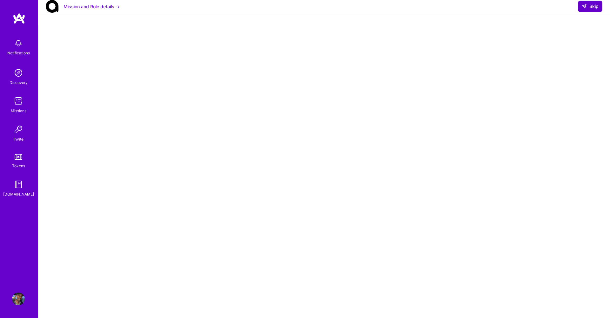
click at [593, 10] on span "Skip" at bounding box center [590, 6] width 17 height 6
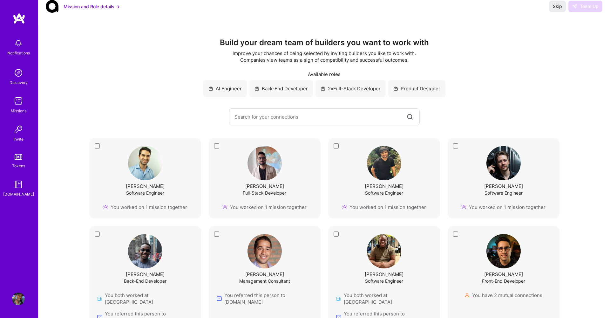
click at [217, 233] on div "[PERSON_NAME] Management Consultant You referred this person to [DOMAIN_NAME]" at bounding box center [265, 279] width 112 height 106
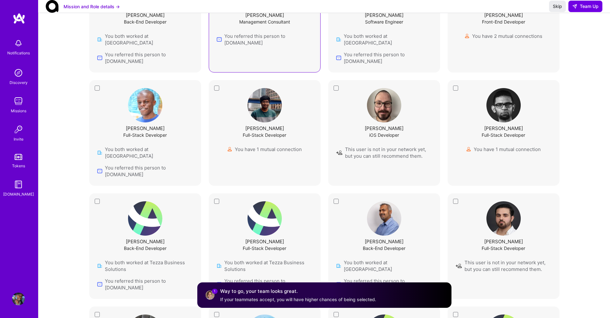
scroll to position [259, 0]
click at [337, 201] on div "[PERSON_NAME] Back-End Developer You both worked at ANDELA You referred this pe…" at bounding box center [384, 246] width 96 height 90
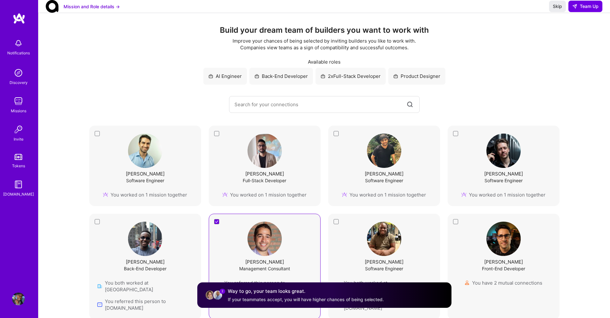
scroll to position [13, 0]
click at [277, 107] on input at bounding box center [320, 104] width 171 height 16
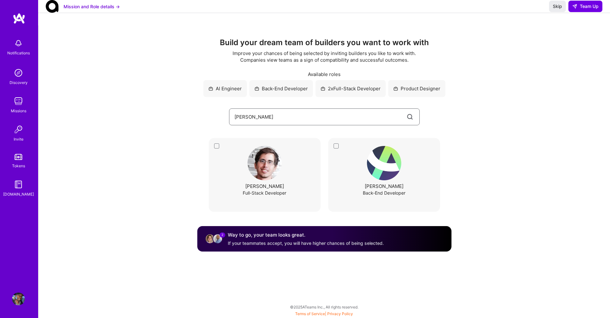
scroll to position [0, 0]
type input "[PERSON_NAME]"
click at [218, 144] on div "[PERSON_NAME] Full-Stack Developer" at bounding box center [265, 175] width 112 height 74
click at [585, 10] on span "Team Up" at bounding box center [586, 6] width 26 height 6
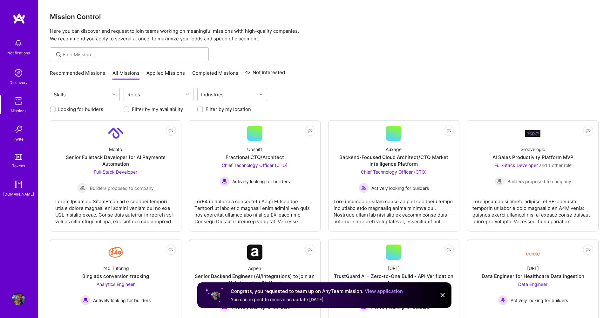
click at [388, 292] on link "View application" at bounding box center [384, 291] width 38 height 6
